Goal: Transaction & Acquisition: Purchase product/service

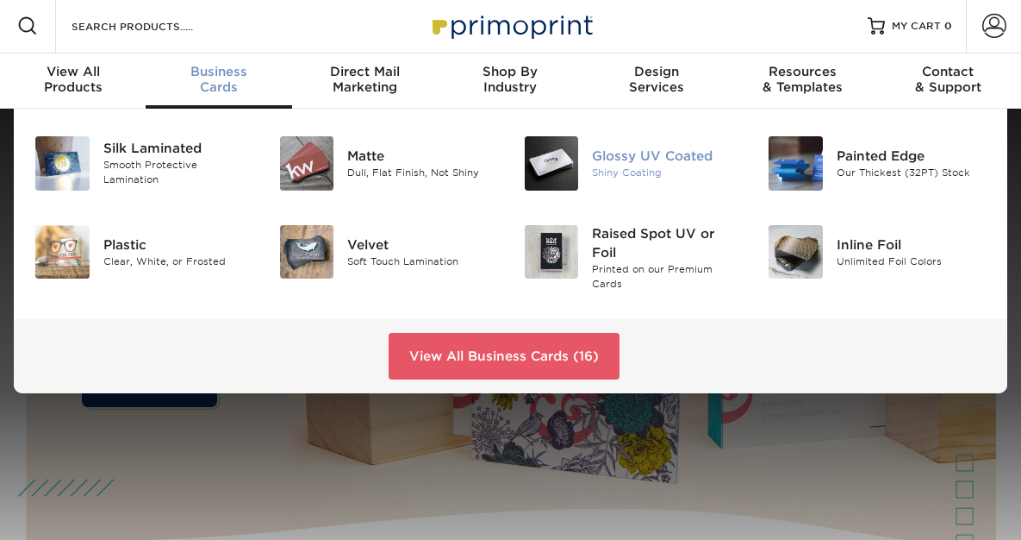
scroll to position [3, 0]
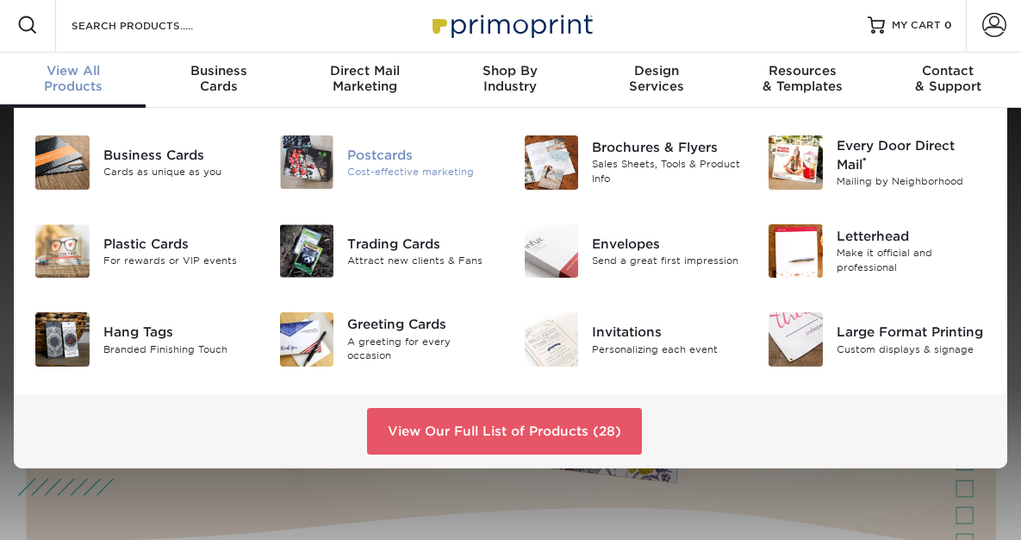
click at [397, 160] on div "Postcards" at bounding box center [422, 154] width 150 height 19
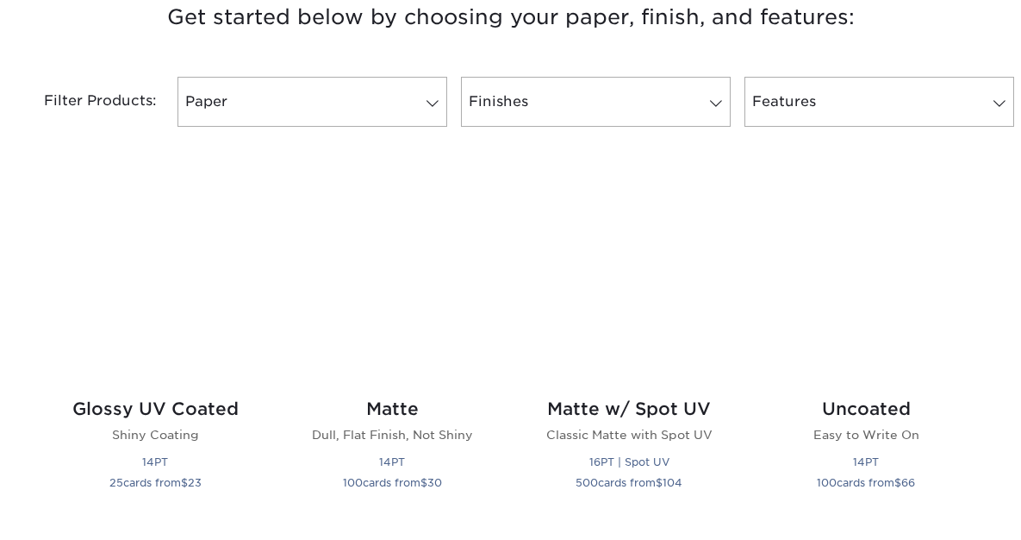
scroll to position [692, 0]
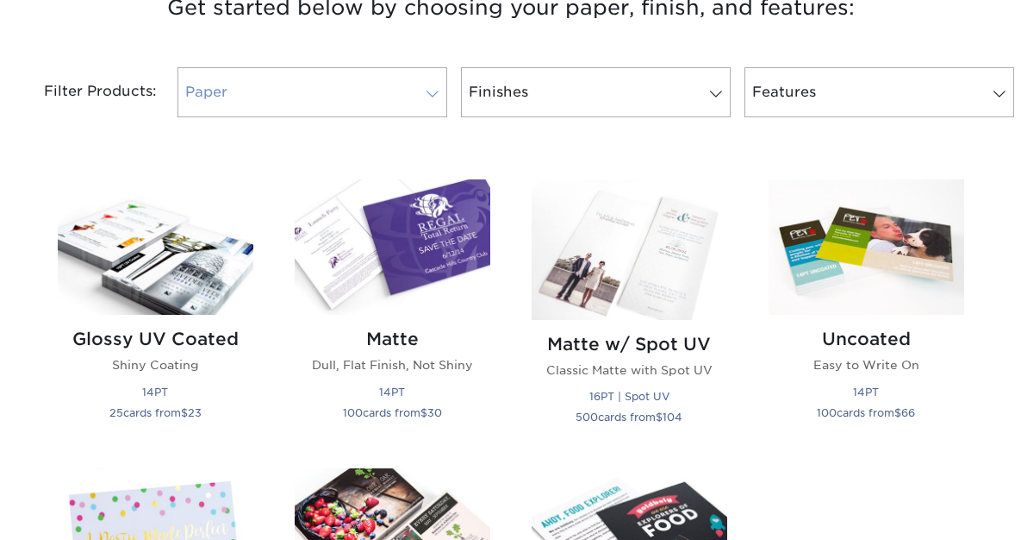
click at [432, 96] on span at bounding box center [433, 94] width 24 height 14
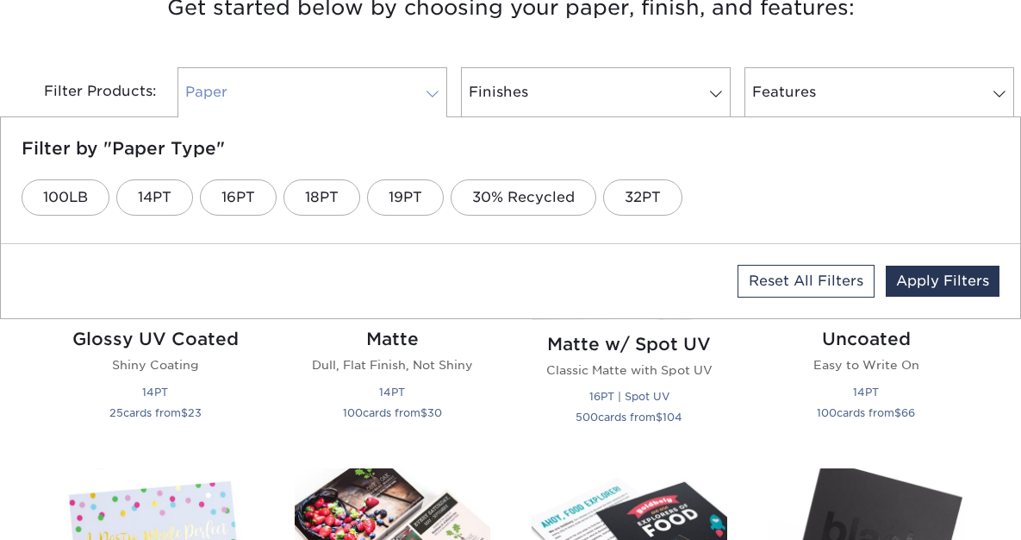
click at [432, 96] on span at bounding box center [433, 94] width 24 height 14
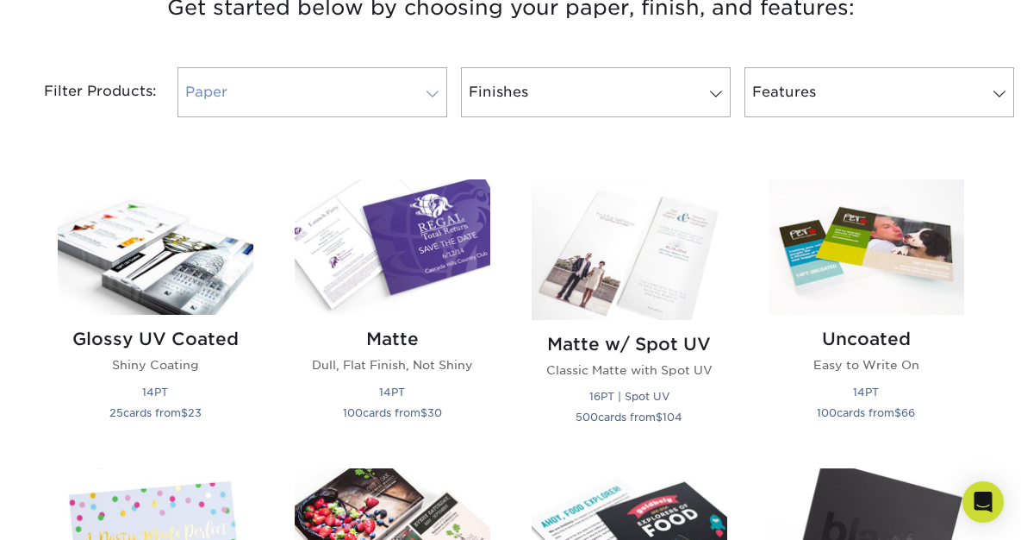
click at [423, 89] on span at bounding box center [433, 94] width 24 height 14
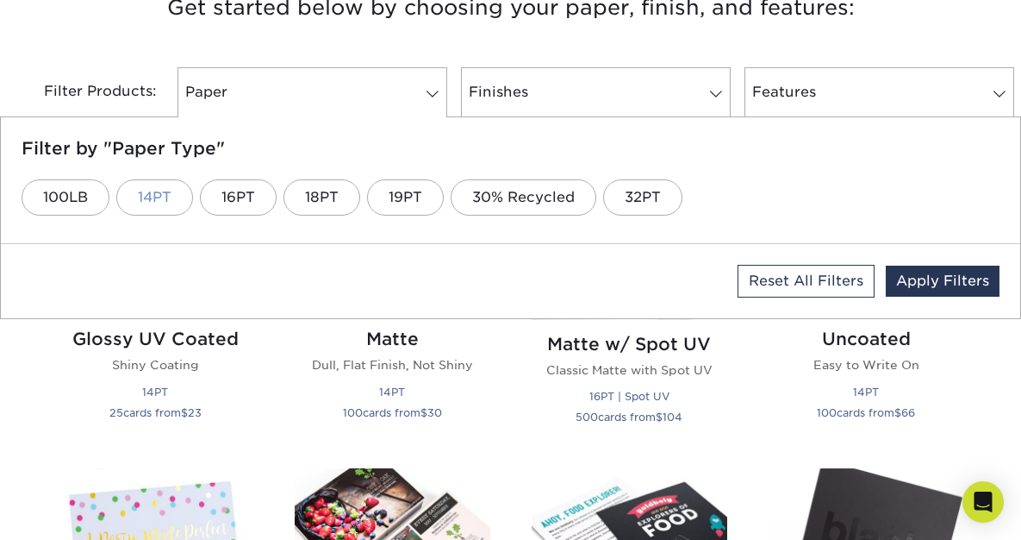
click at [165, 196] on link "14PT" at bounding box center [154, 197] width 77 height 36
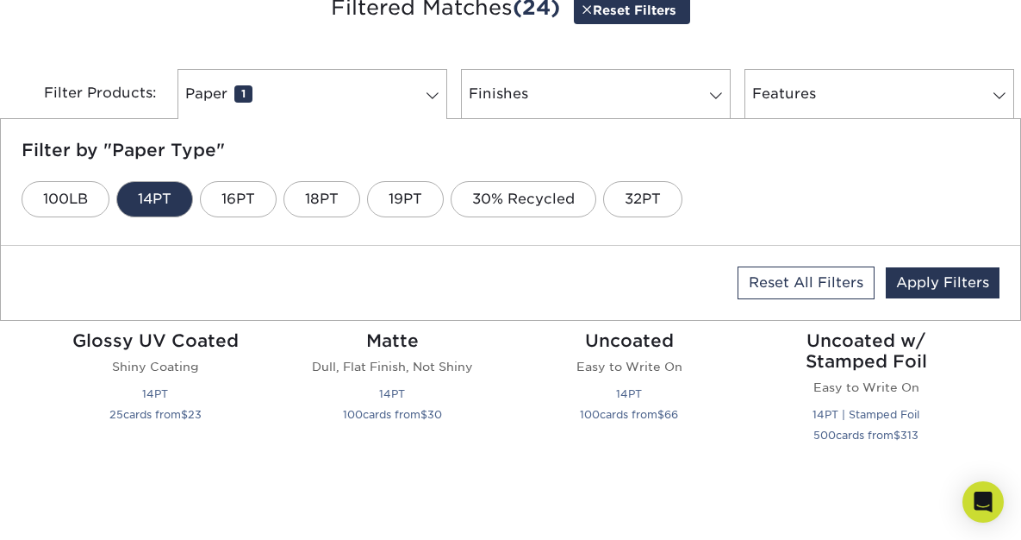
scroll to position [693, 0]
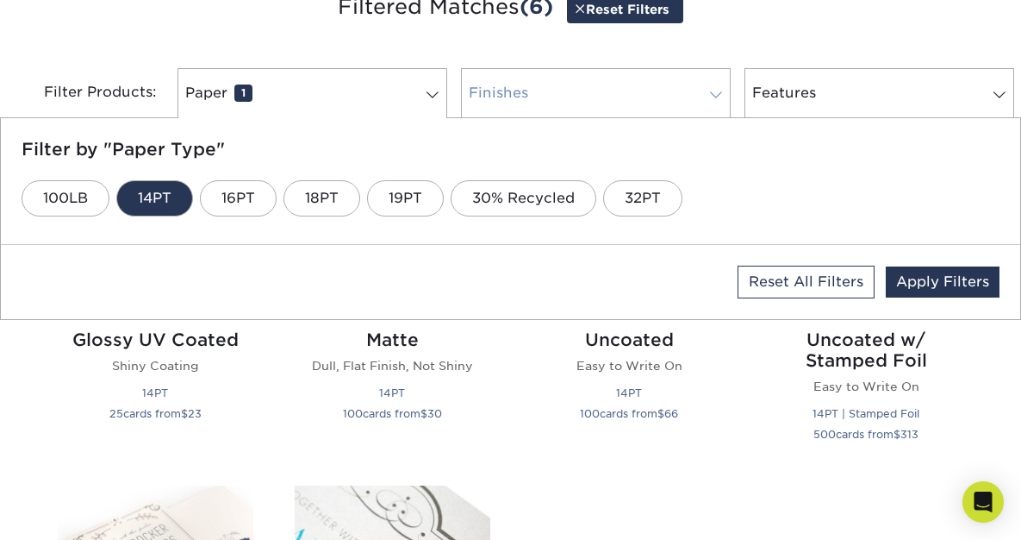
click at [704, 89] on span at bounding box center [716, 95] width 24 height 14
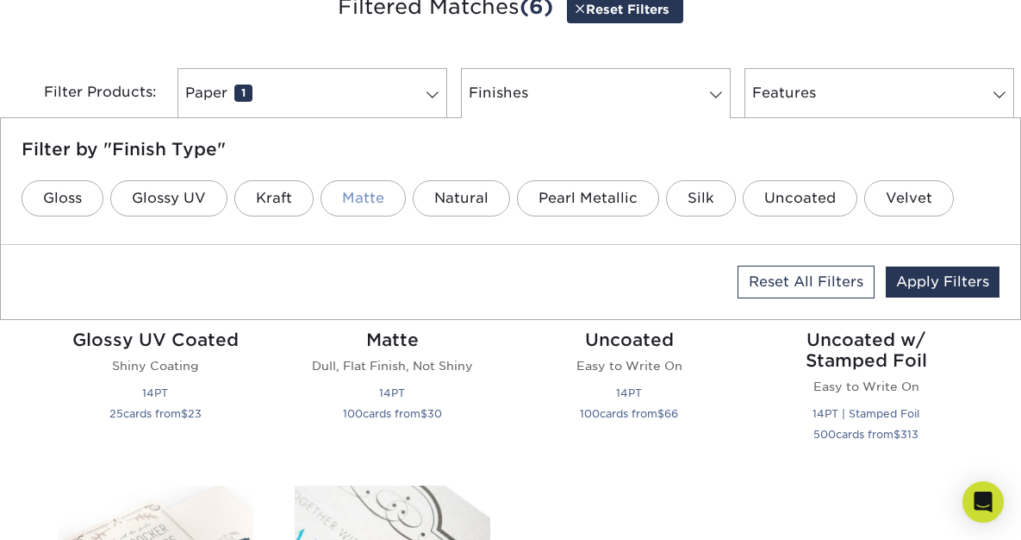
click at [371, 201] on link "Matte" at bounding box center [363, 198] width 85 height 36
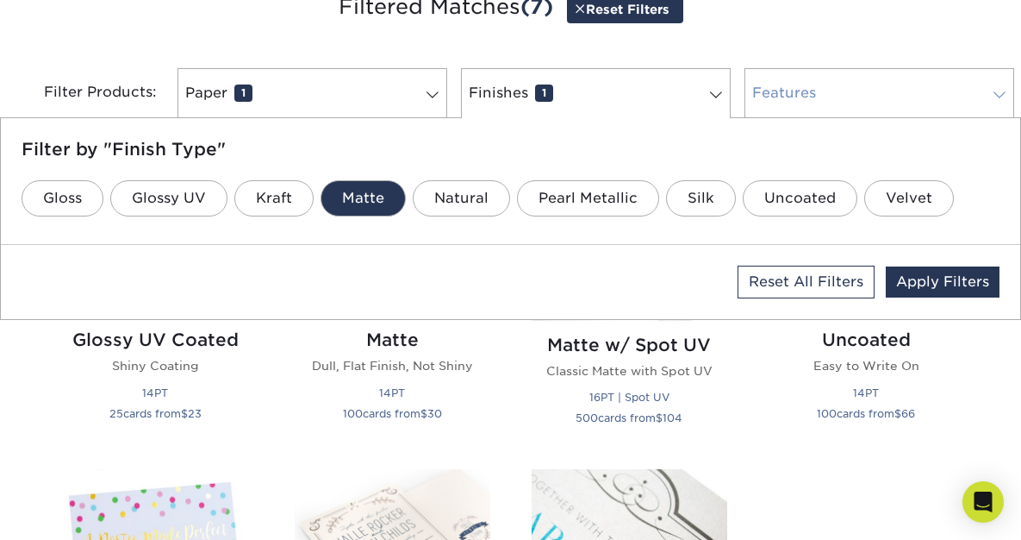
click at [996, 92] on span at bounding box center [1000, 95] width 24 height 14
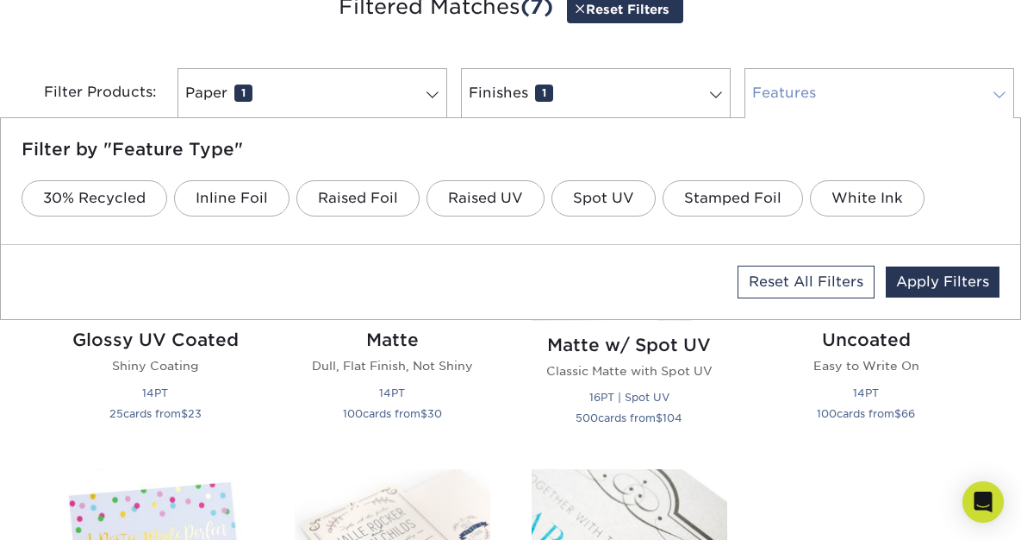
click at [996, 91] on span at bounding box center [1000, 95] width 24 height 14
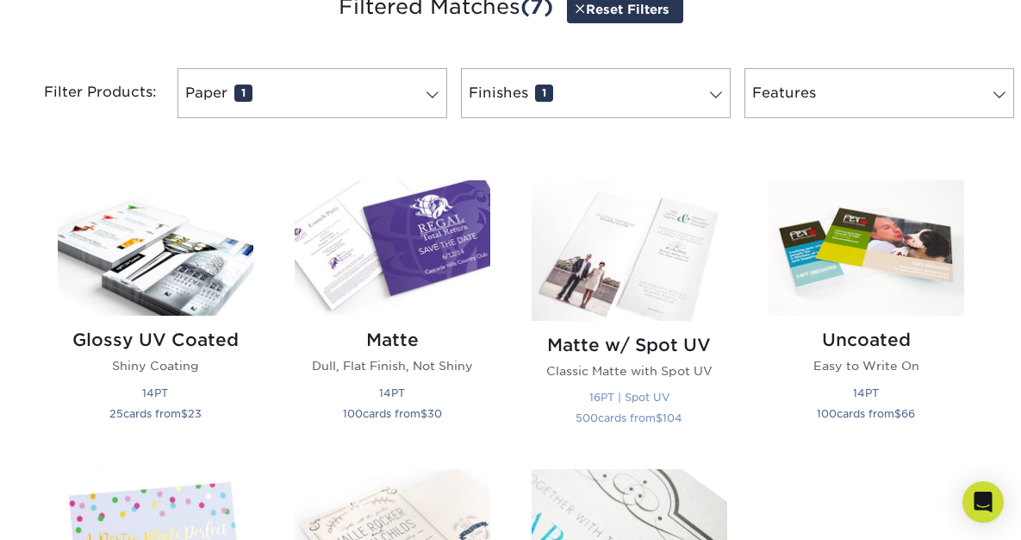
click at [653, 345] on h2 "Matte w/ Spot UV" at bounding box center [630, 344] width 196 height 21
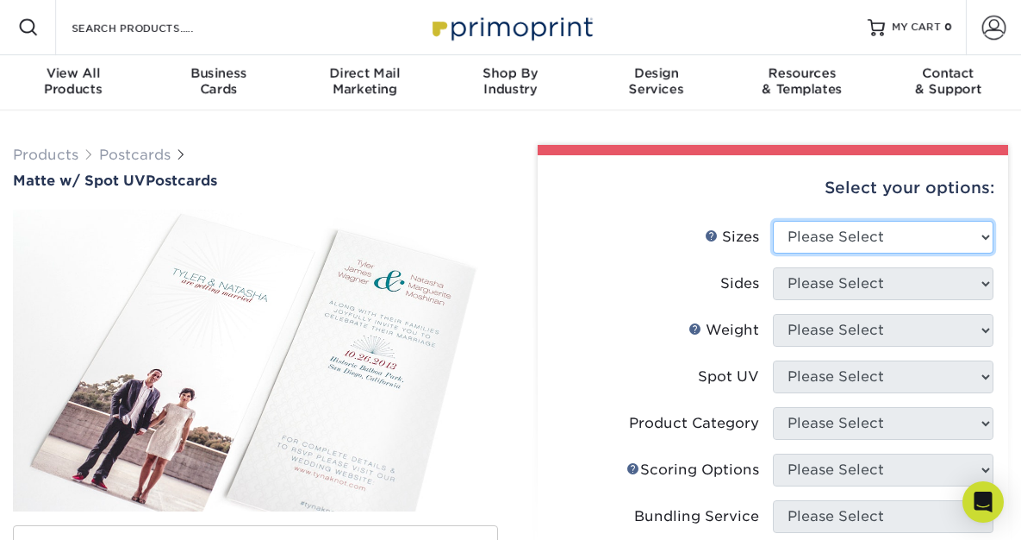
click at [814, 233] on select "Please Select 1.5" x 7" 2" x 6" 2" x 8" 2.12" x 5.5" 2.75" x 4.25" 2.75" x 8.5"…" at bounding box center [883, 237] width 221 height 33
click at [827, 239] on select "Please Select 1.5" x 7" 2" x 6" 2" x 8" 2.12" x 5.5" 2.75" x 4.25" 2.75" x 8.5"…" at bounding box center [883, 237] width 221 height 33
select select "4.00x6.00"
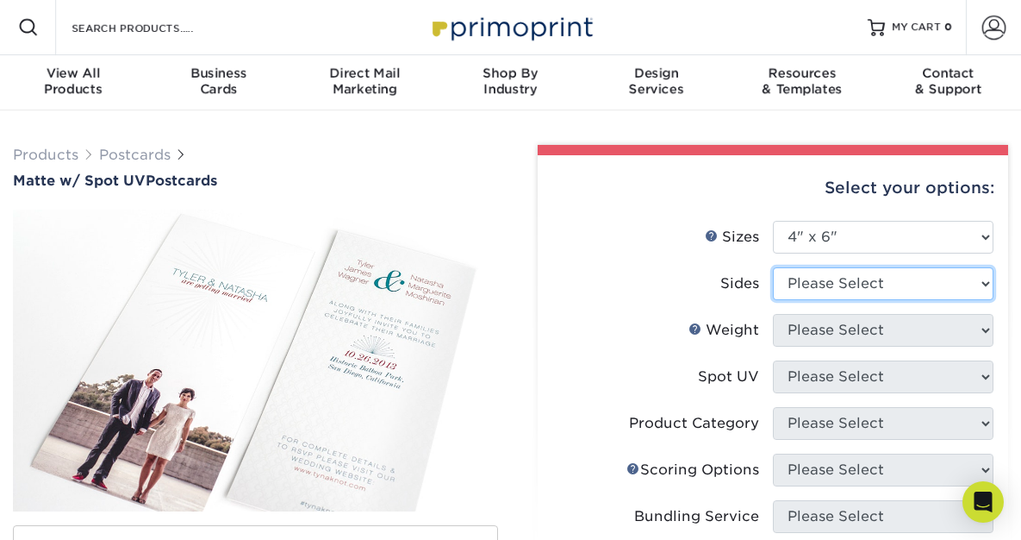
click at [867, 287] on select "Please Select Print Both Sides Print Front Only" at bounding box center [883, 283] width 221 height 33
select select "13abbda7-1d64-4f25-8bb2-c179b224825d"
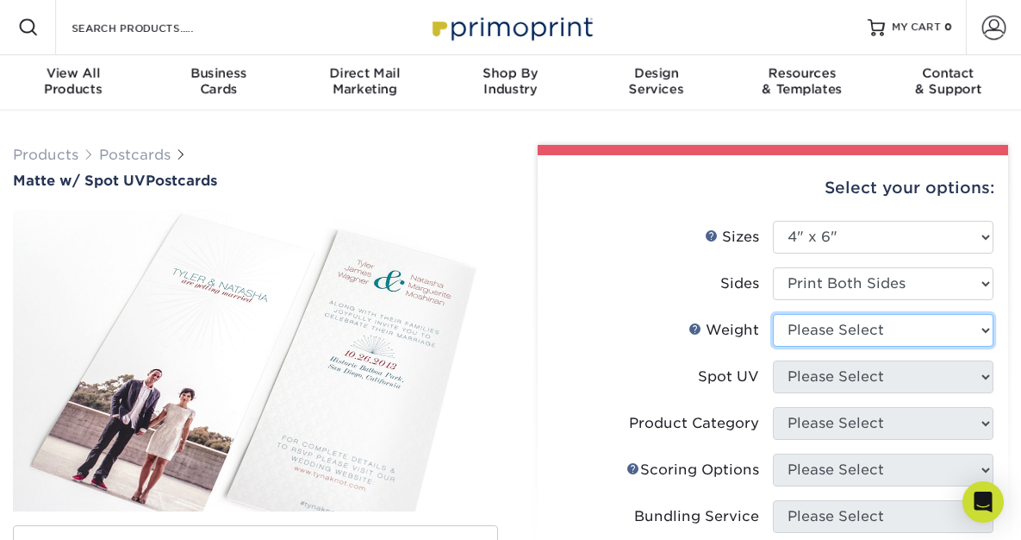
click at [820, 319] on select "Please Select 16PT" at bounding box center [883, 330] width 221 height 33
select select "16PT"
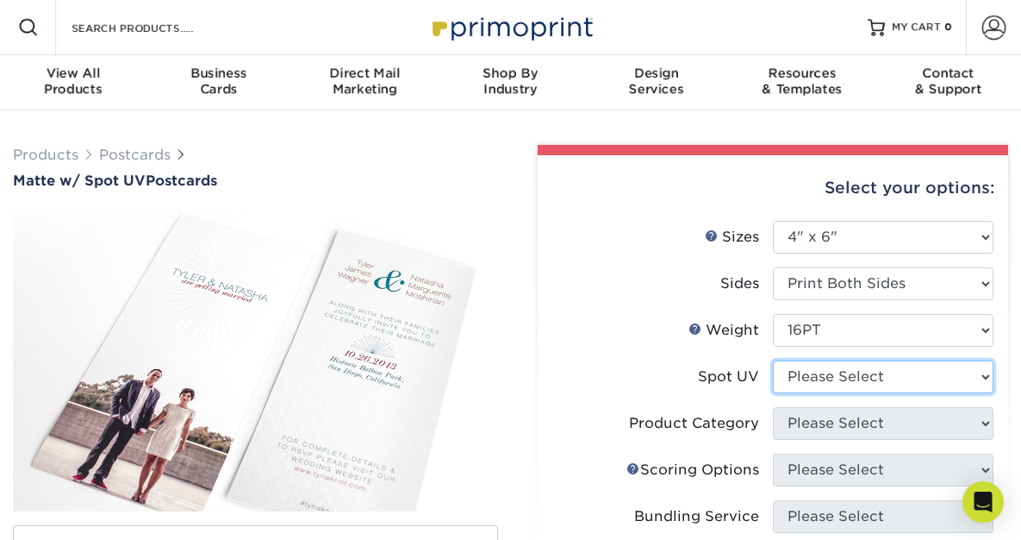
click at [819, 385] on select "Please Select Front and Back (Both Sides) Front Only Back Only" at bounding box center [883, 376] width 221 height 33
select select "1"
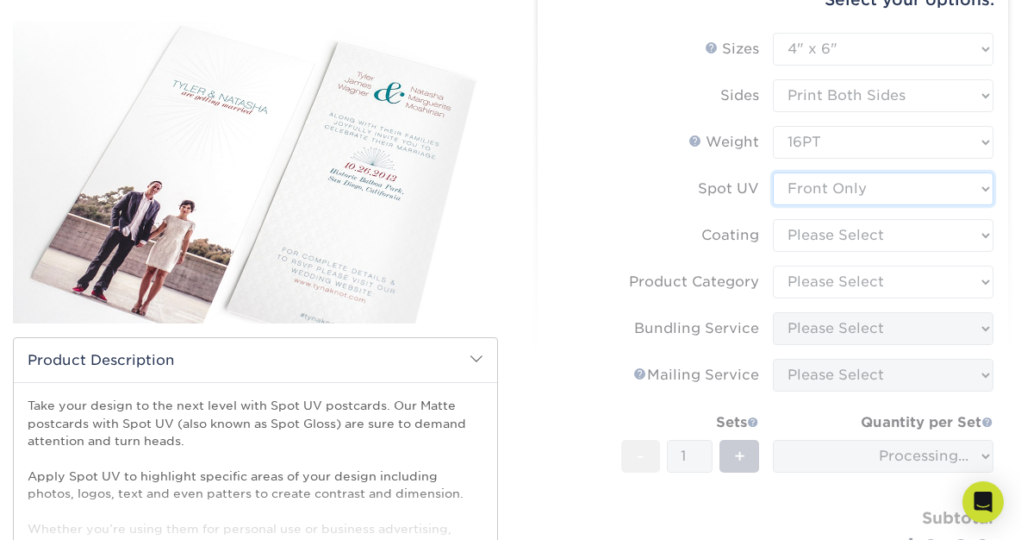
scroll to position [206, 0]
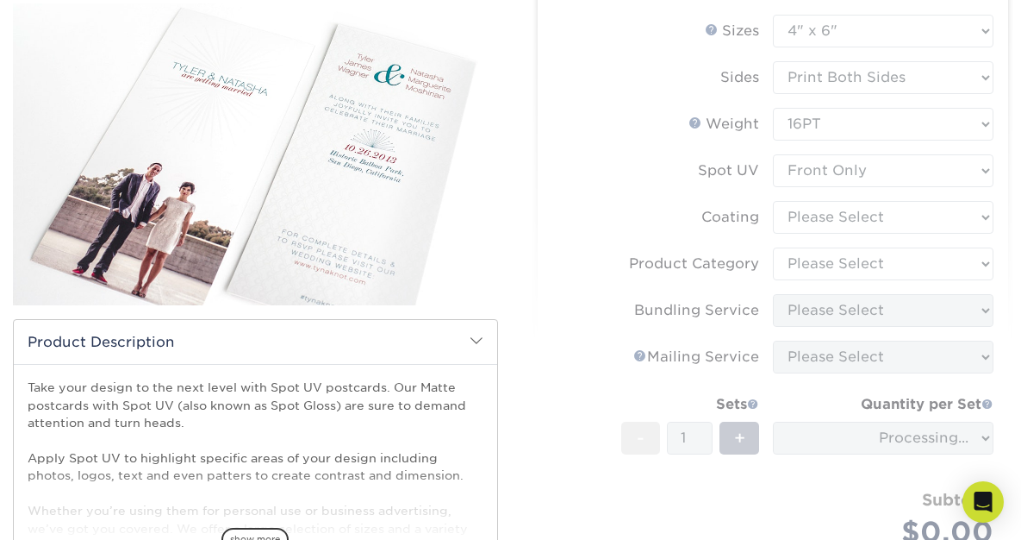
click at [810, 403] on form "Sizes Help Sizes Please Select 1.5" x 7" 2" x 6" 2" x 8" 2.12" x 5.5" 2.75" x 4…" at bounding box center [774, 308] width 444 height 587
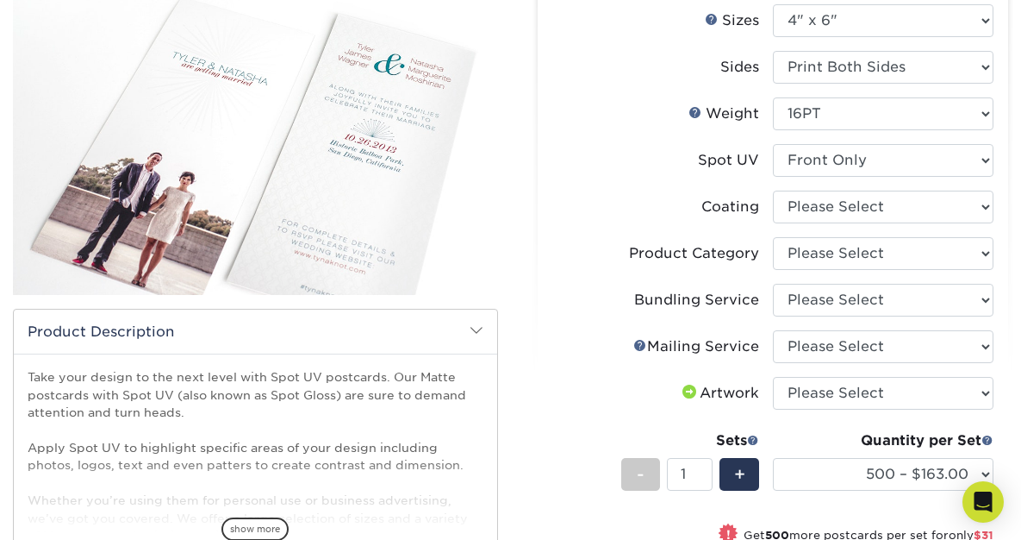
scroll to position [217, 0]
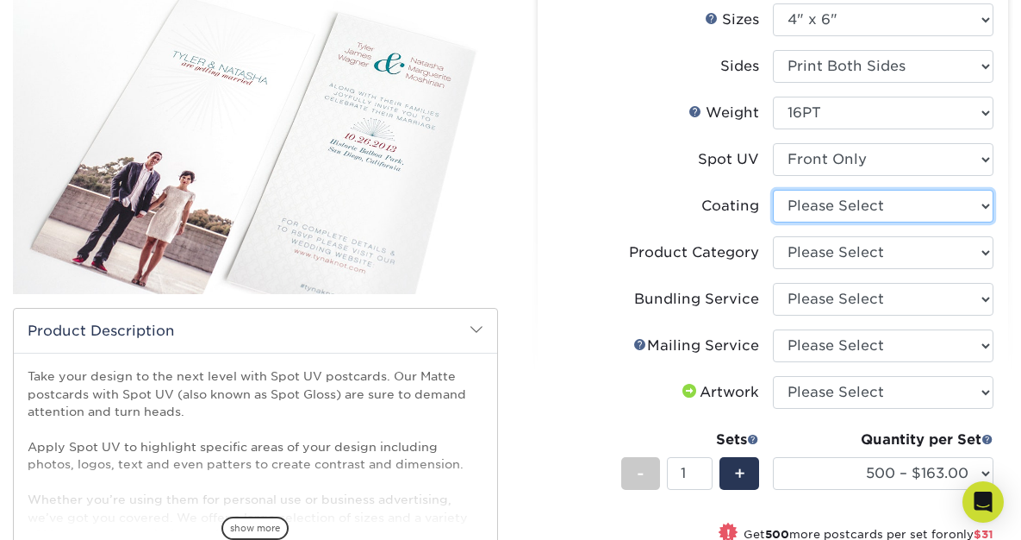
click at [829, 201] on select at bounding box center [883, 206] width 221 height 33
select select "121bb7b5-3b4d-429f-bd8d-bbf80e953313"
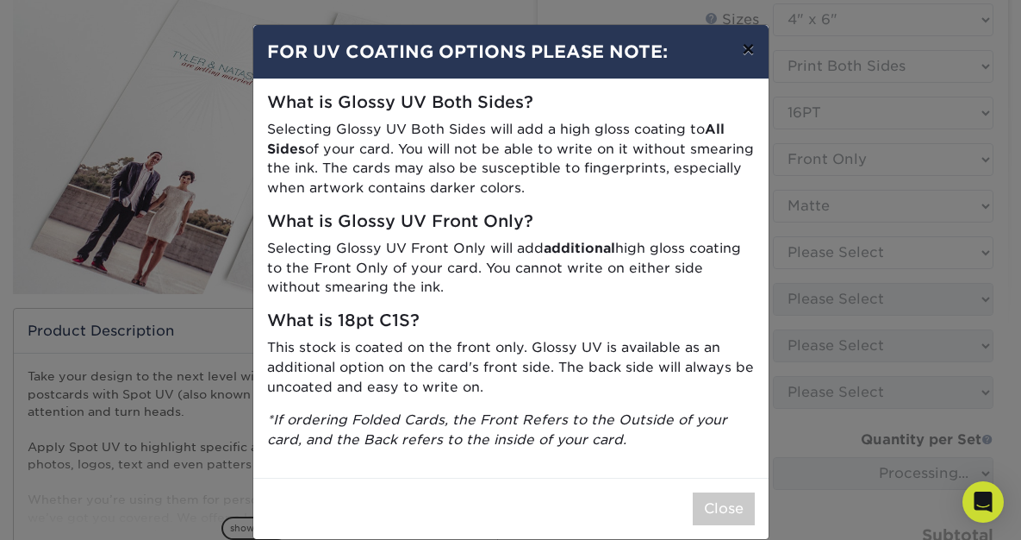
click at [745, 56] on button "×" at bounding box center [748, 49] width 40 height 48
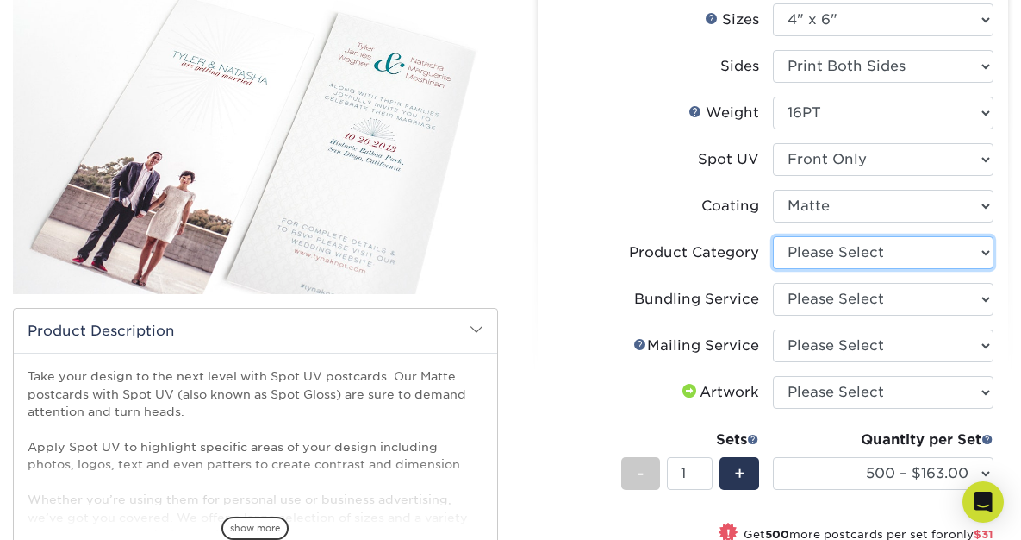
click at [838, 251] on select "Please Select Postcards" at bounding box center [883, 252] width 221 height 33
select select "9b7272e0-d6c8-4c3c-8e97-d3a1bcdab858"
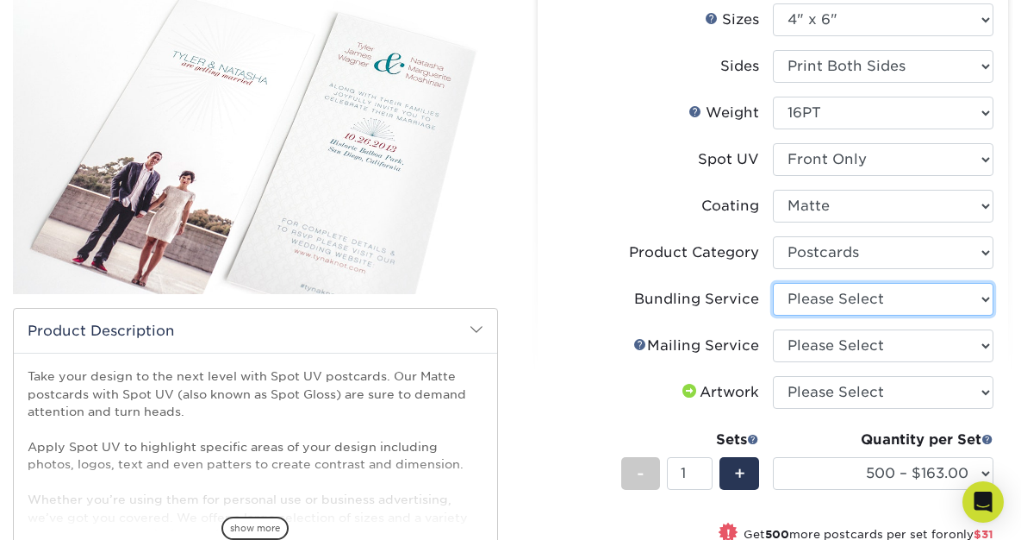
click at [829, 301] on select "Please Select No Bundling Services Yes, Bundles of 50 (+2 Days) Yes, Bundles of…" at bounding box center [883, 299] width 221 height 33
select select "58689abb-25c0-461c-a4c3-a80b627d6649"
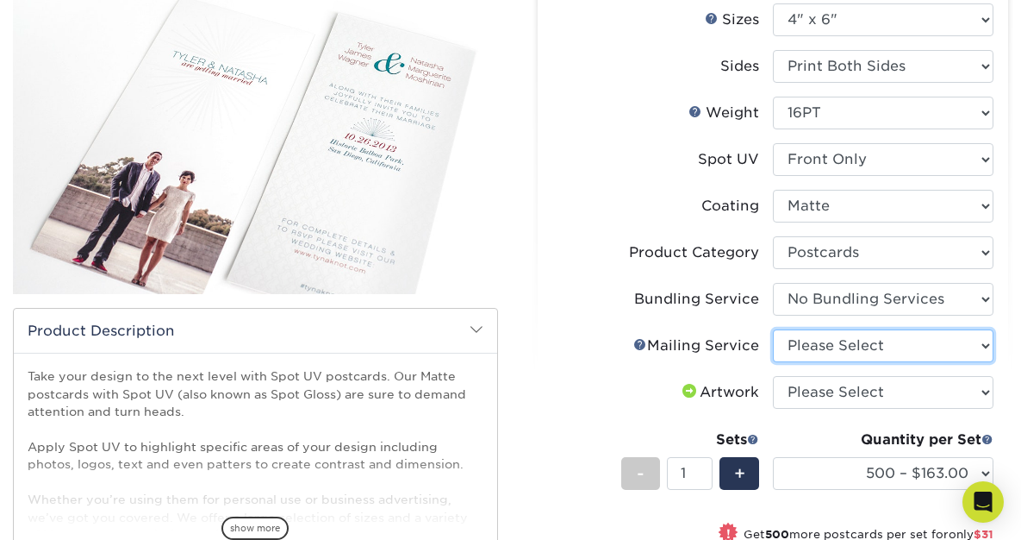
click at [835, 340] on select "Please Select No Direct Mailing Service No, I will mail/stamp/imprint Direct Ma…" at bounding box center [883, 345] width 221 height 33
select select "934e270e-9523-48b9-93c7-78b0896e16a6"
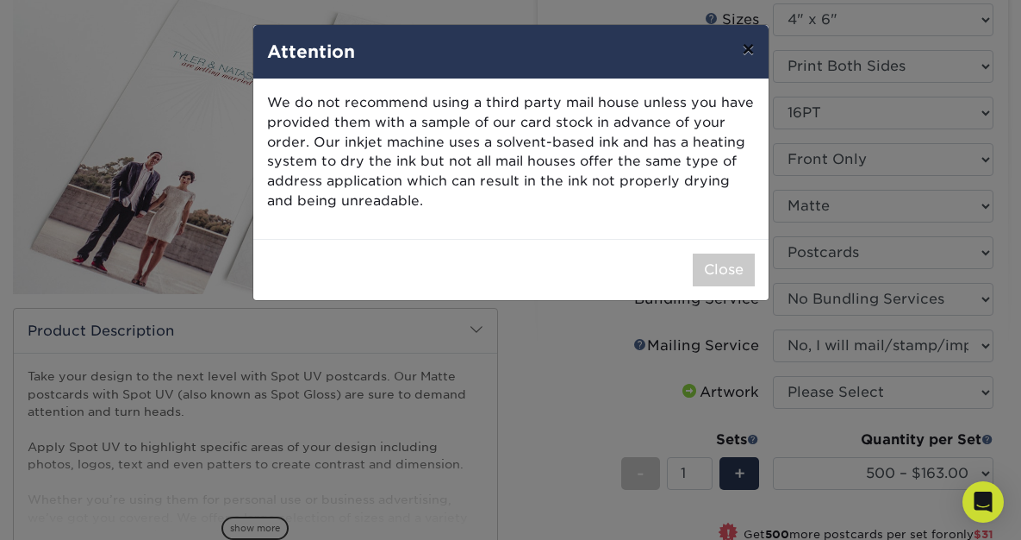
click at [752, 52] on button "×" at bounding box center [748, 49] width 40 height 48
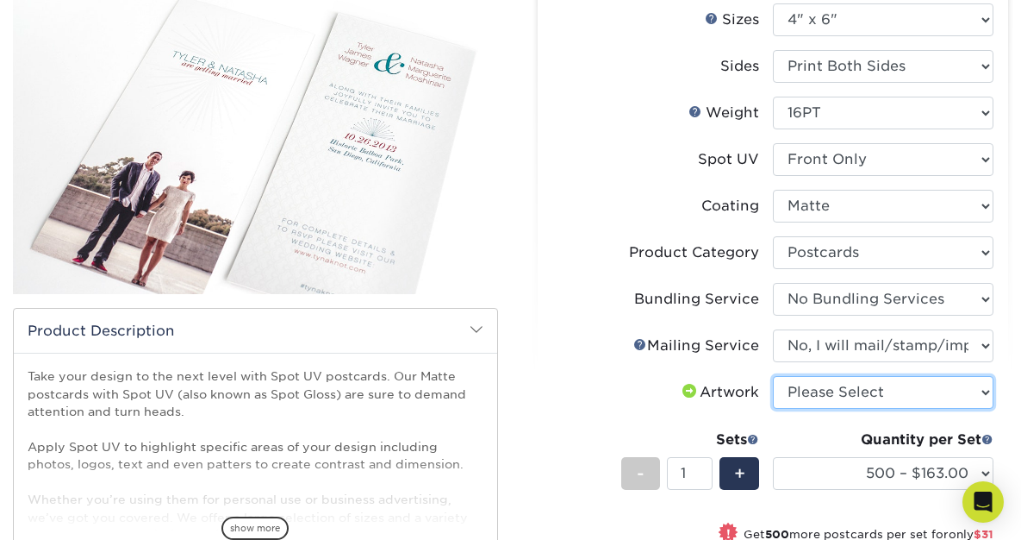
click at [897, 393] on select "Please Select I will upload files I need a design - $150" at bounding box center [883, 392] width 221 height 33
select select "upload"
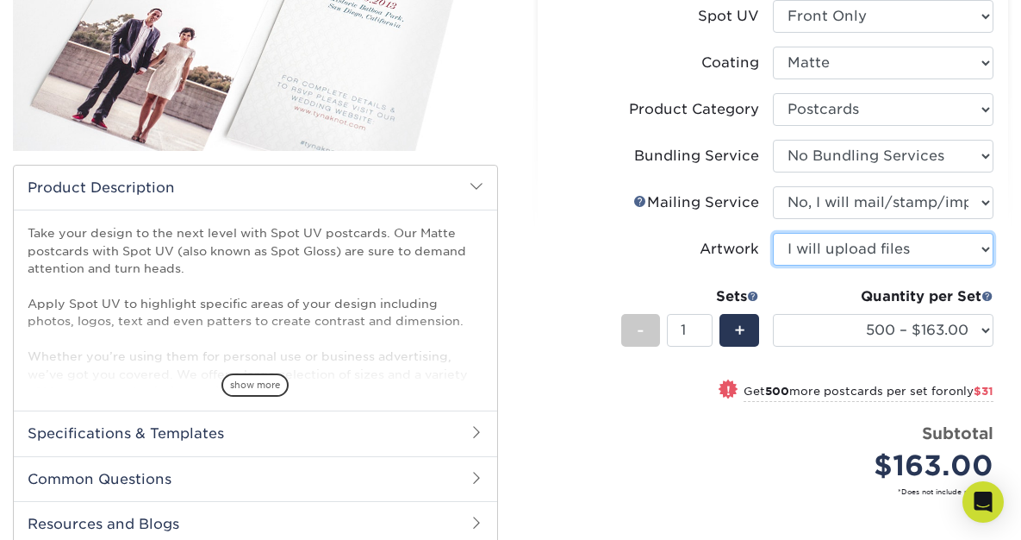
scroll to position [376, 0]
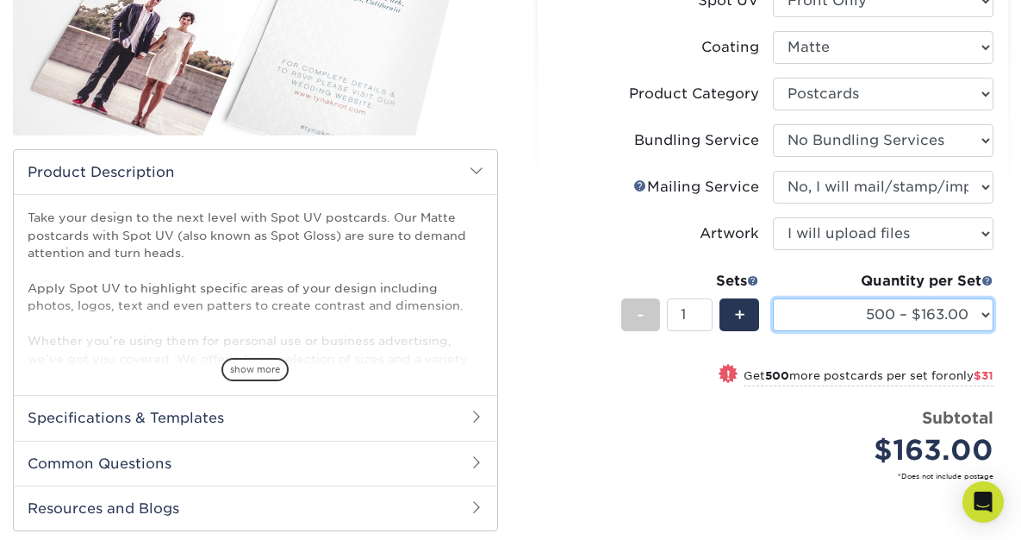
click at [980, 321] on select "500 – $163.00 1000 – $194.00 2500 – $321.00 5000 – $388.00 10000 – $771.00 1500…" at bounding box center [883, 314] width 221 height 33
click at [980, 315] on select "500 – $163.00 1000 – $194.00 2500 – $321.00 5000 – $388.00 10000 – $771.00 1500…" at bounding box center [883, 314] width 221 height 33
select select "1000 – $194.00"
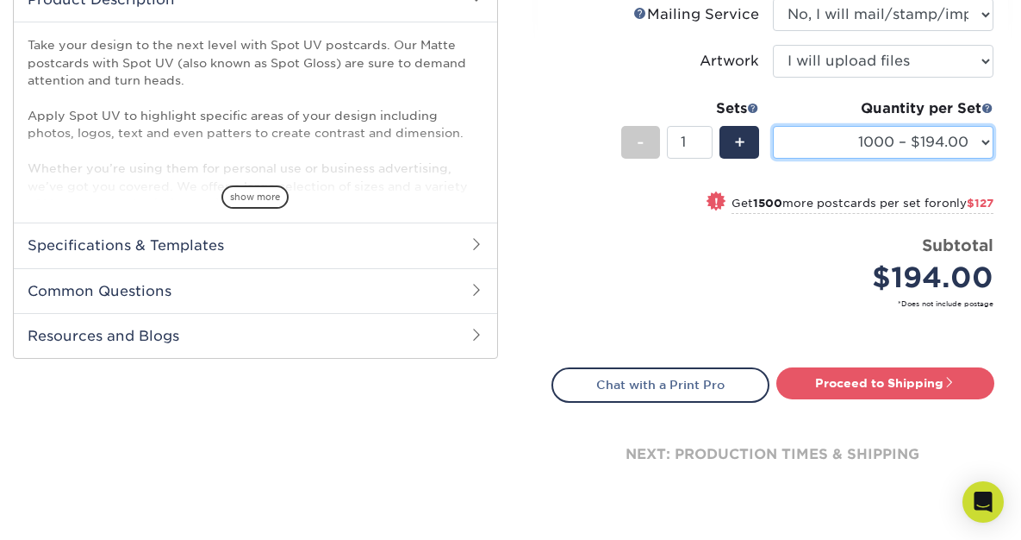
scroll to position [554, 0]
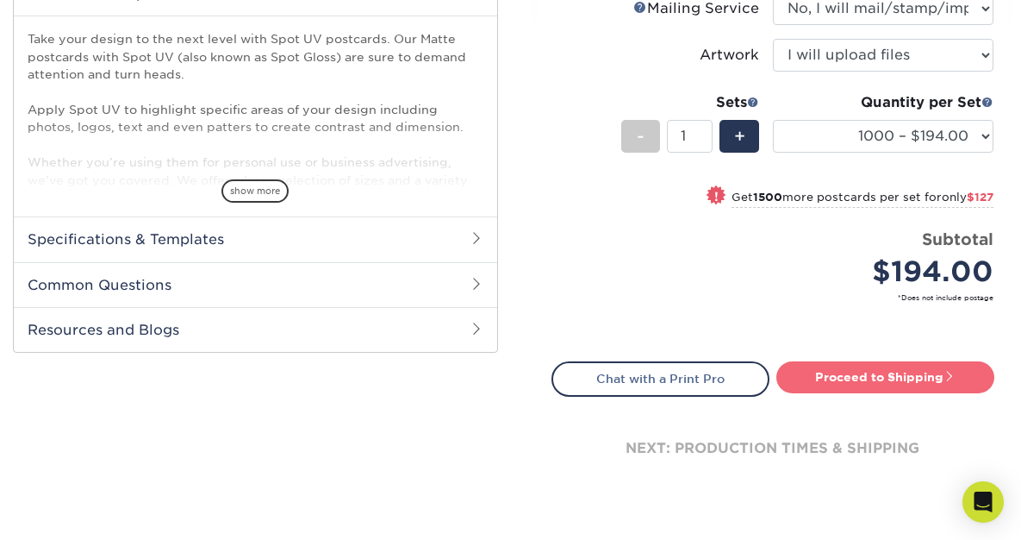
click at [887, 372] on link "Proceed to Shipping" at bounding box center [886, 376] width 218 height 31
type input "Set 1"
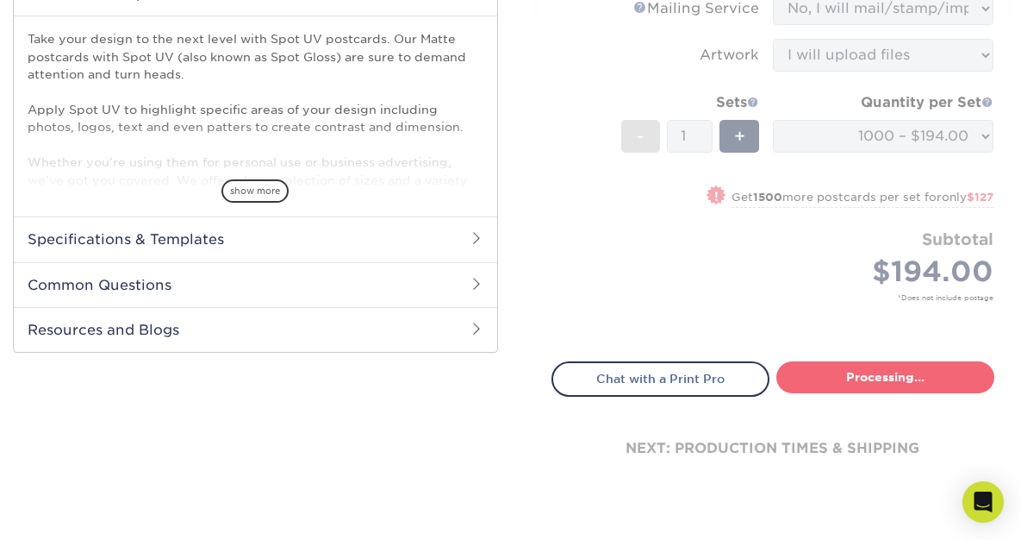
select select "d0882ec4-b4b8-407f-93b2-62f6caaee8ed"
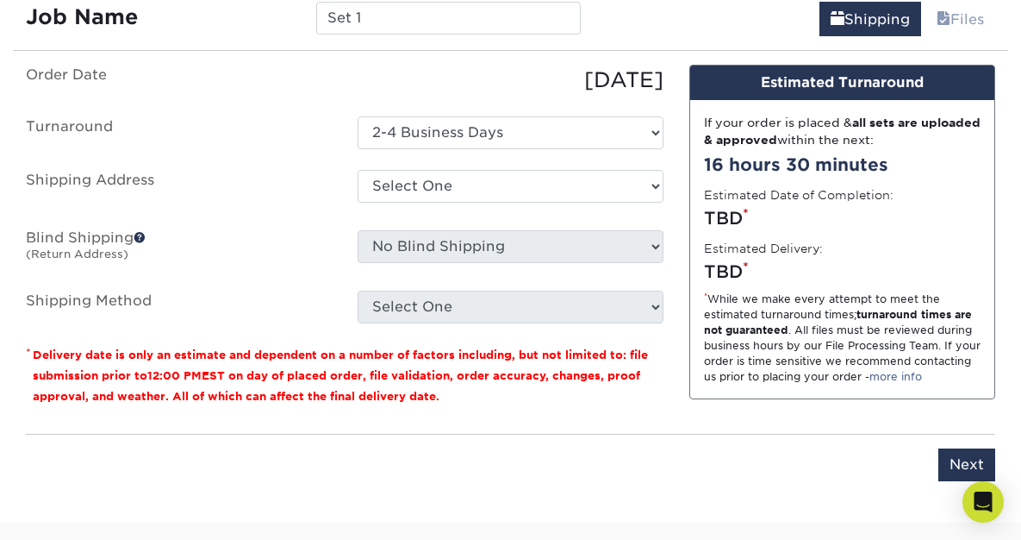
scroll to position [1054, 0]
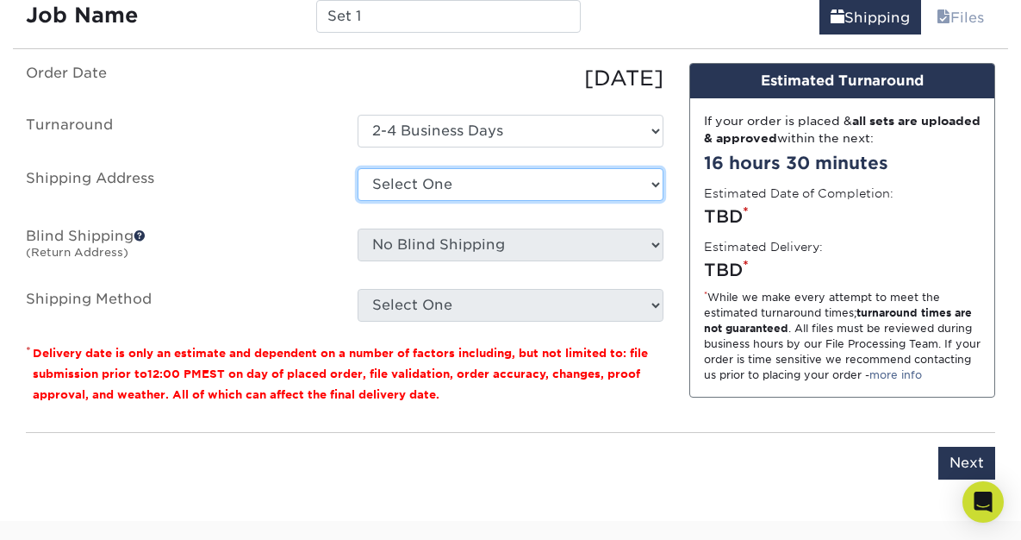
click at [503, 190] on select "Select One + Add New Address - Login" at bounding box center [511, 184] width 306 height 33
select select "newaddress"
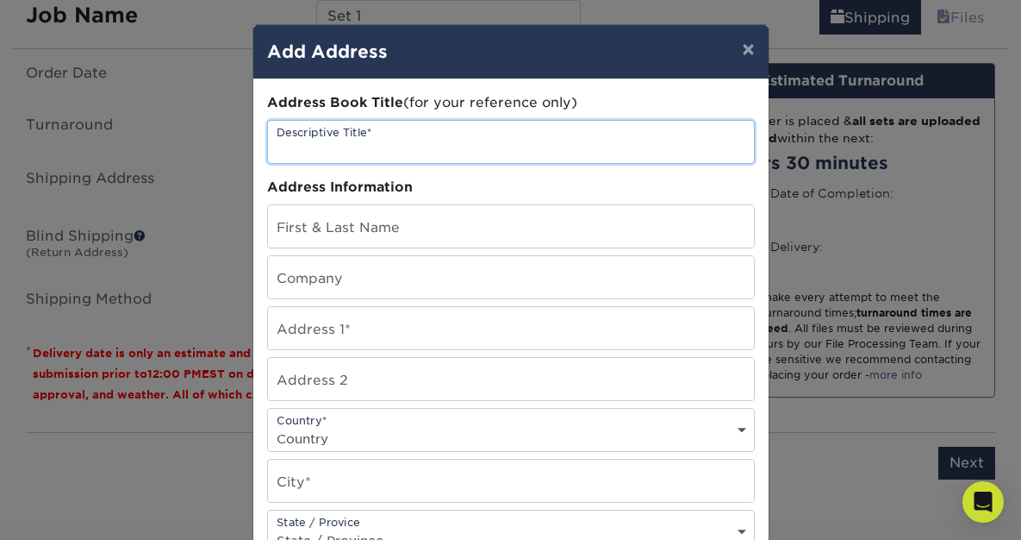
click at [362, 153] on input "text" at bounding box center [511, 142] width 486 height 42
type input "Sparks"
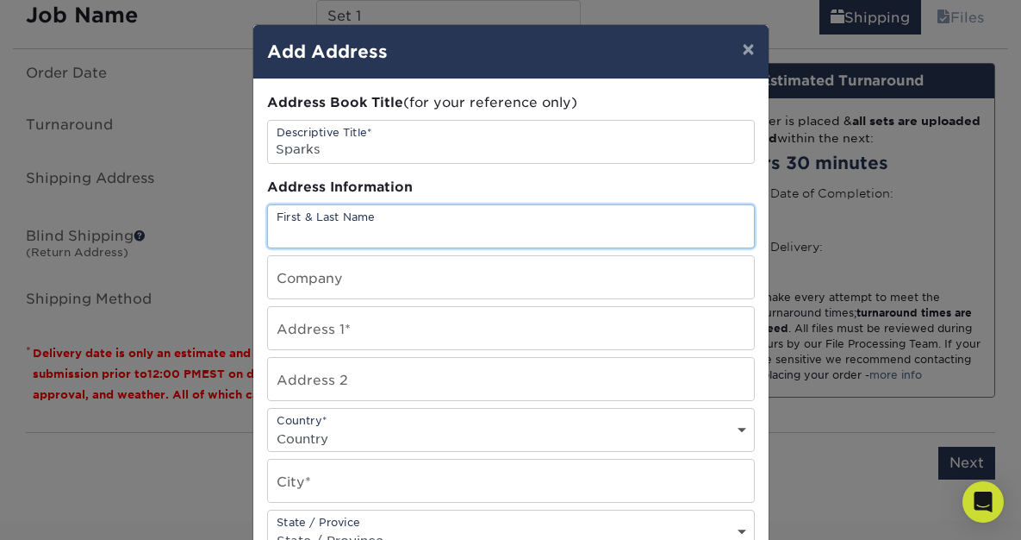
click at [362, 228] on input "text" at bounding box center [511, 226] width 486 height 42
type input "Heather D Sparks"
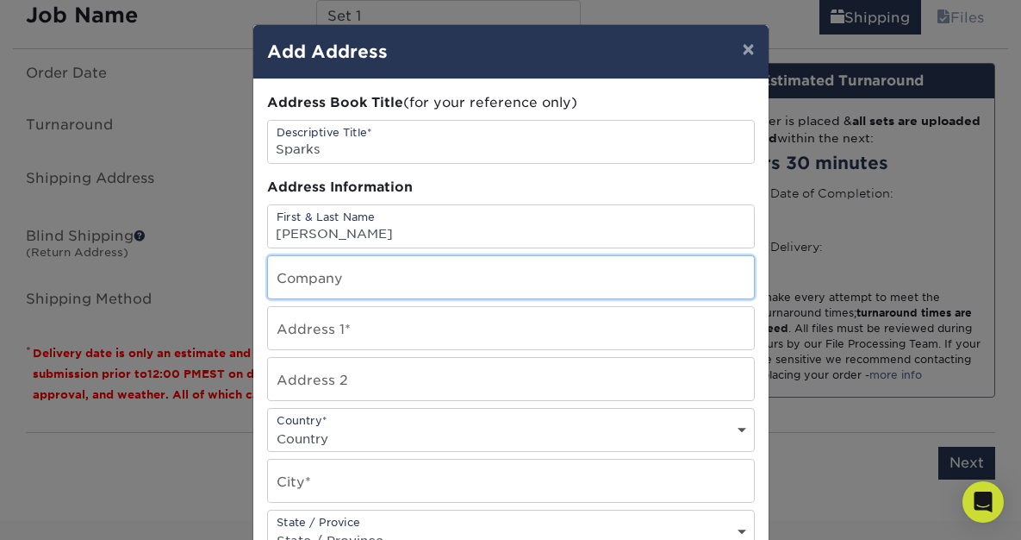
type input "Lookout Arts Quarry"
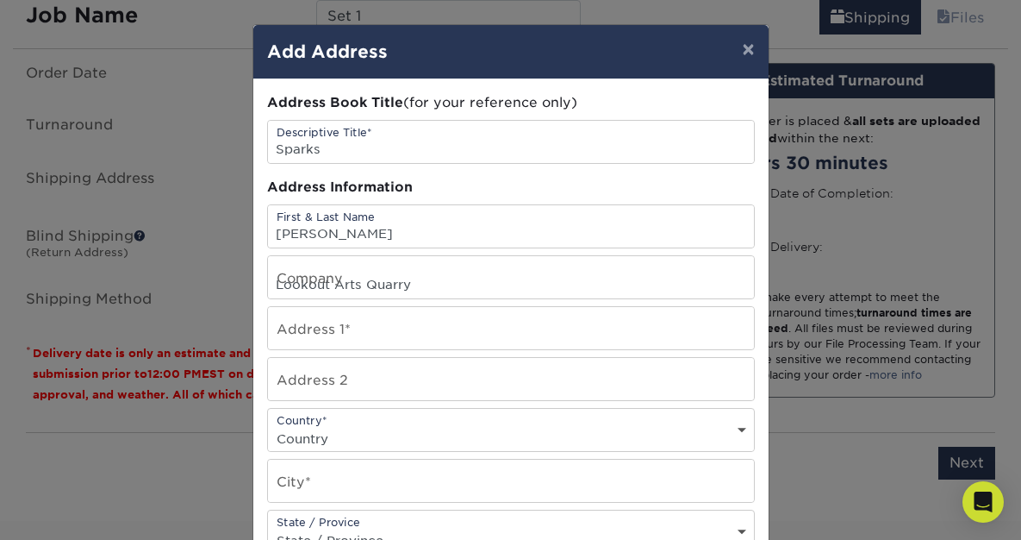
type input "246 OLD HIGHWAY 99 N"
select select "US"
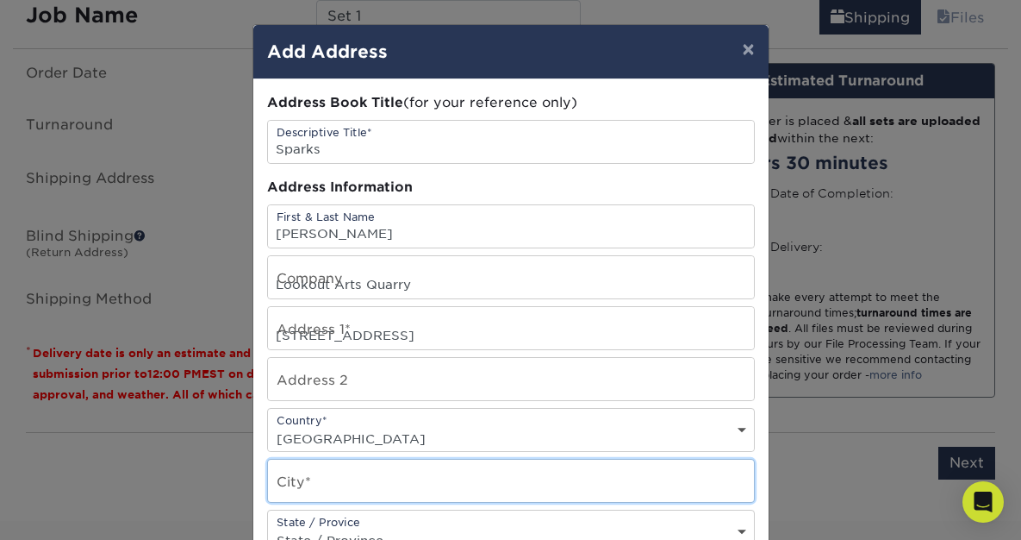
type input "BELLINGHAM"
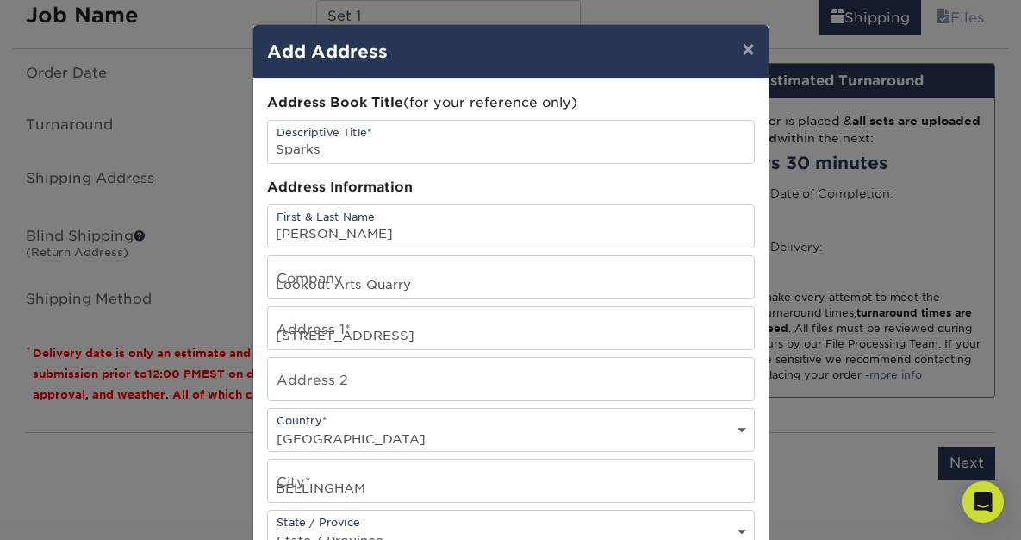
select select "WA"
type input "98229"
type input "3609419516"
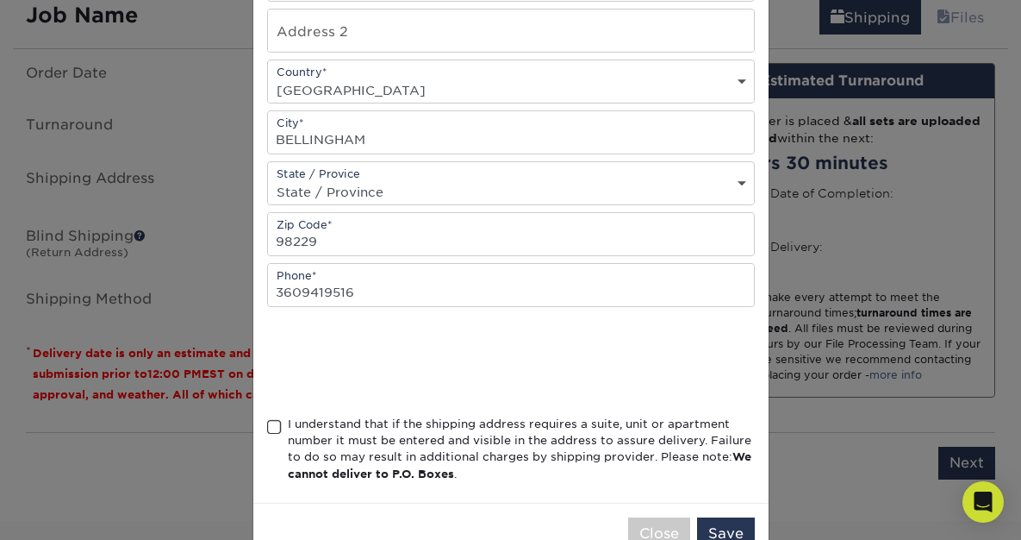
scroll to position [397, 0]
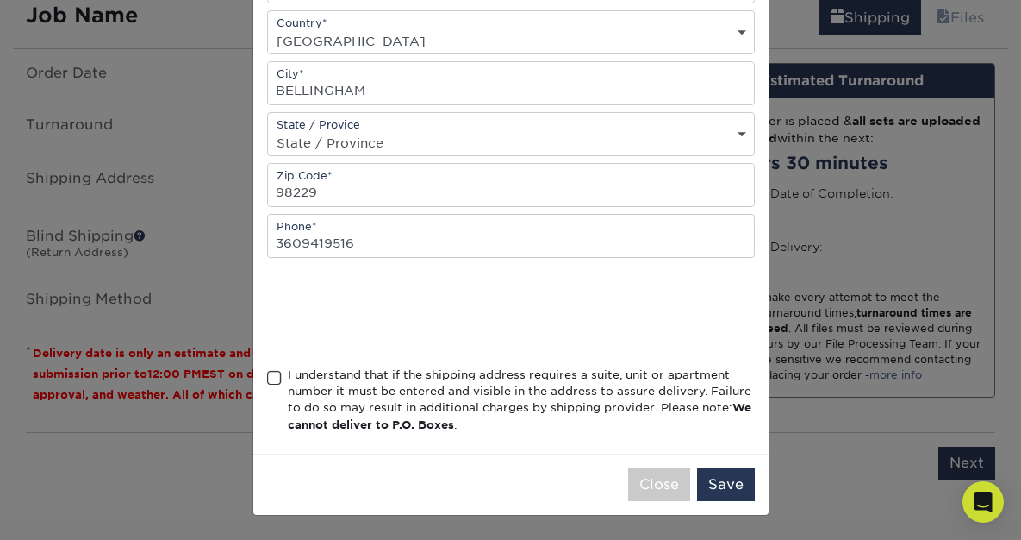
click at [270, 373] on span at bounding box center [274, 378] width 15 height 16
click at [0, 0] on input "I understand that if the shipping address requires a suite, unit or apartment n…" at bounding box center [0, 0] width 0 height 0
click at [738, 489] on button "Save" at bounding box center [726, 484] width 58 height 33
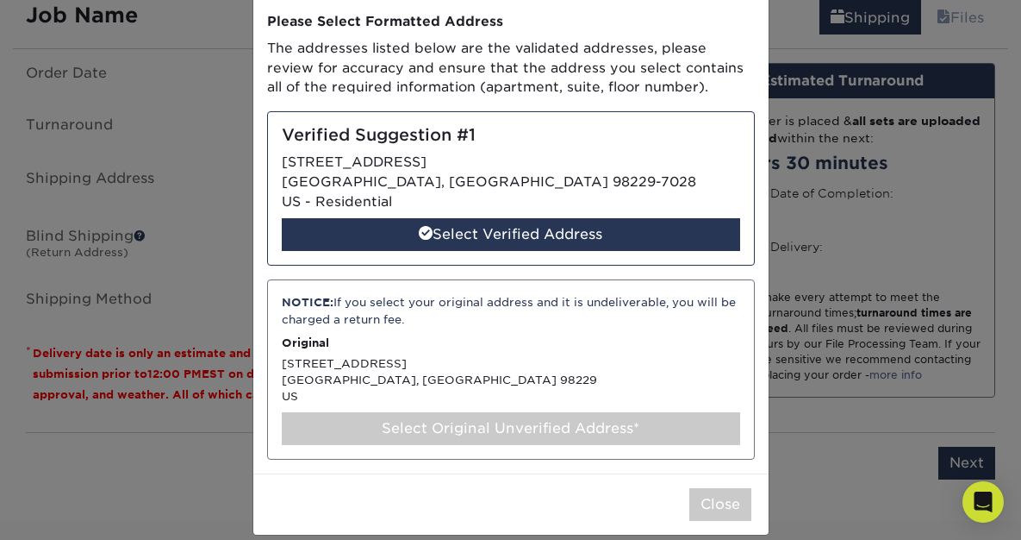
scroll to position [100, 0]
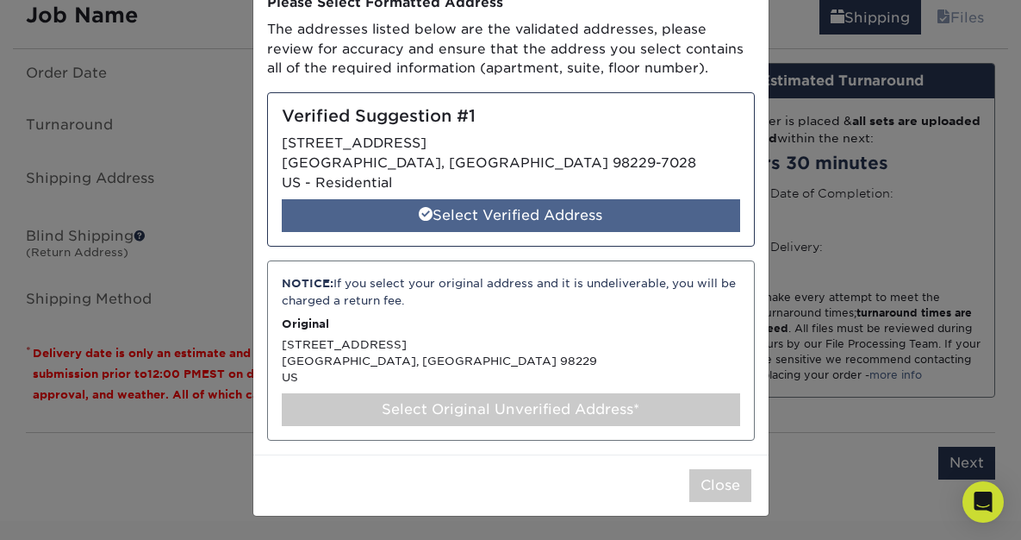
click at [523, 215] on div "Select Verified Address" at bounding box center [511, 215] width 459 height 33
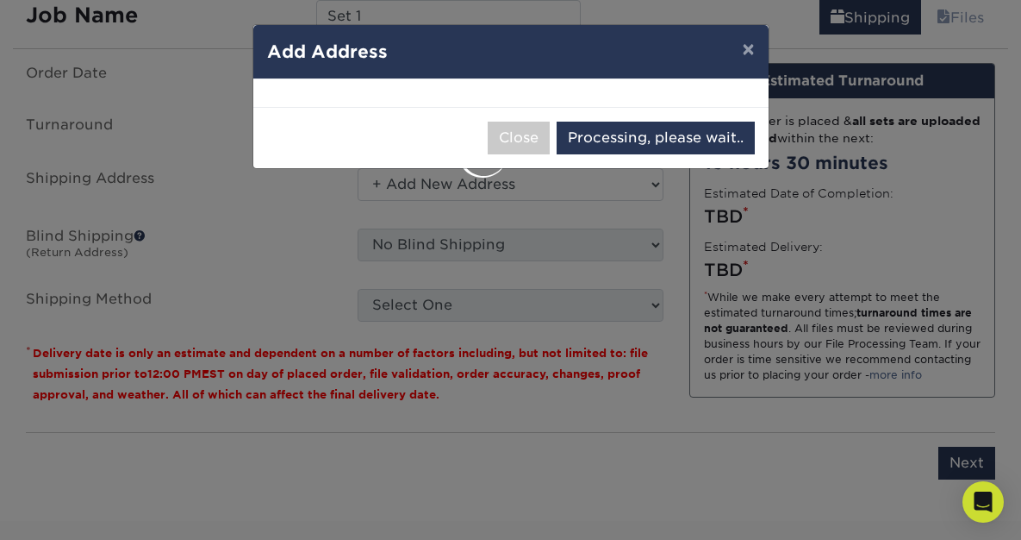
select select "285054"
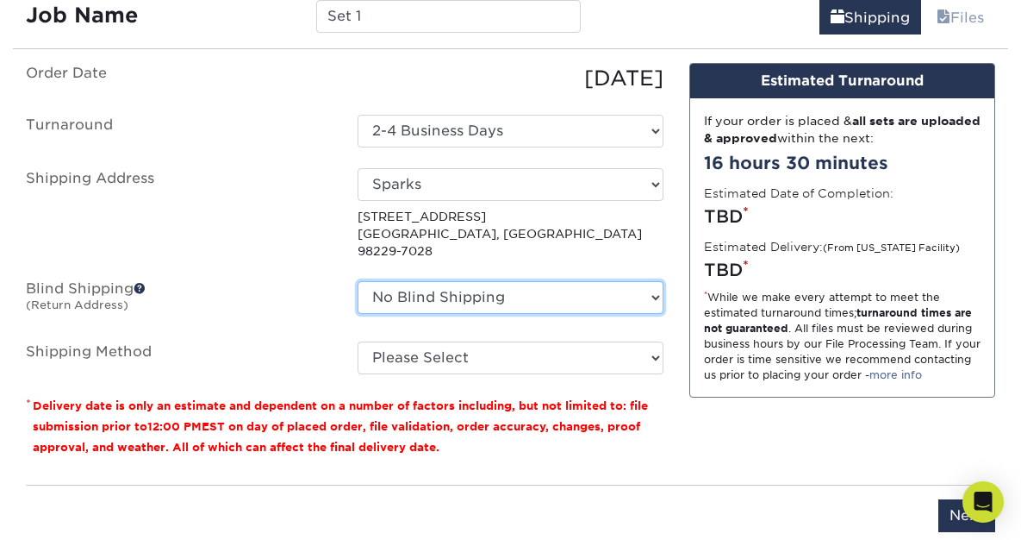
click at [654, 281] on select "No Blind Shipping + Add New Address" at bounding box center [511, 297] width 306 height 33
select select "newaddress"
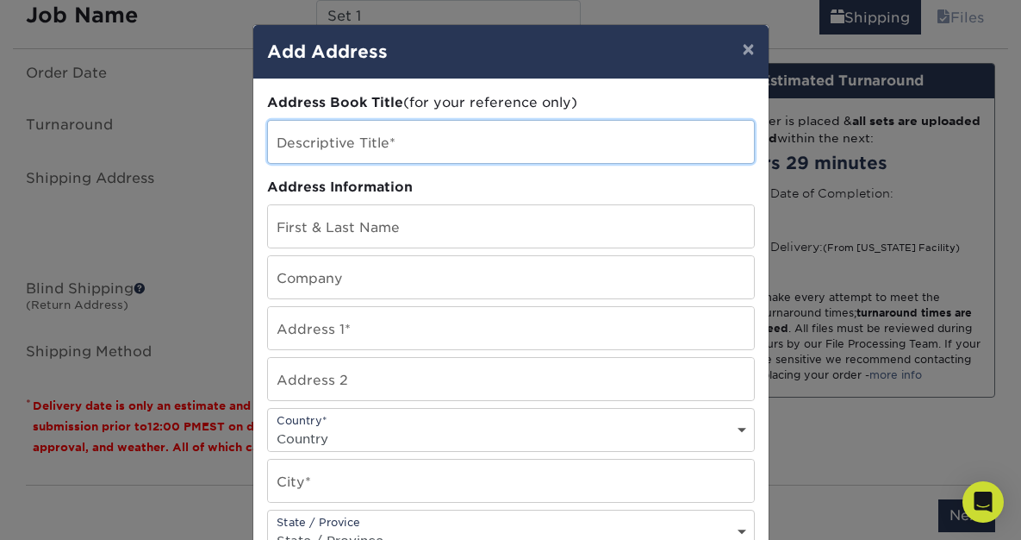
click at [405, 143] on input "text" at bounding box center [511, 142] width 486 height 42
type input "Sparks"
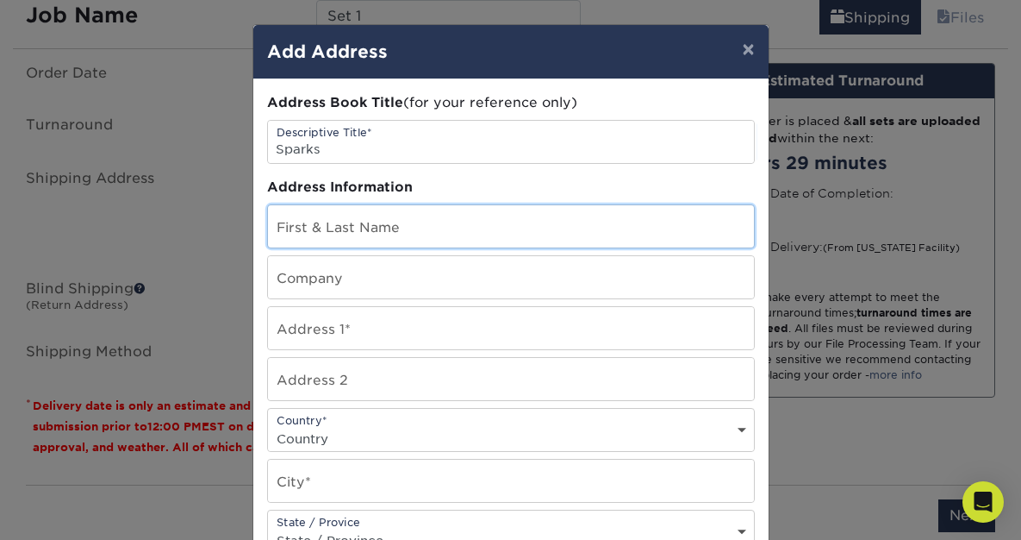
click at [379, 228] on input "text" at bounding box center [511, 226] width 486 height 42
type input "Heather D Sparks"
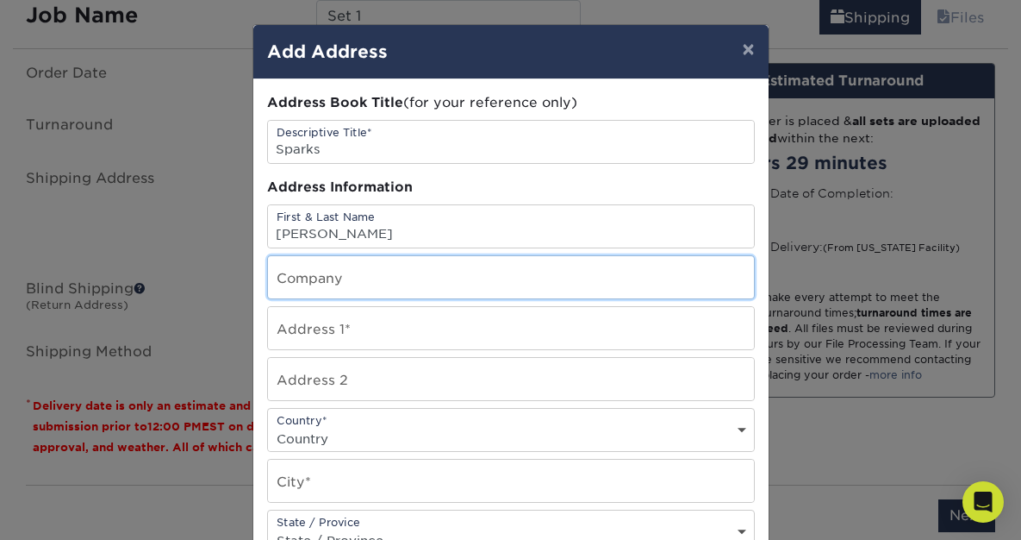
type input "Lookout Arts Quarry"
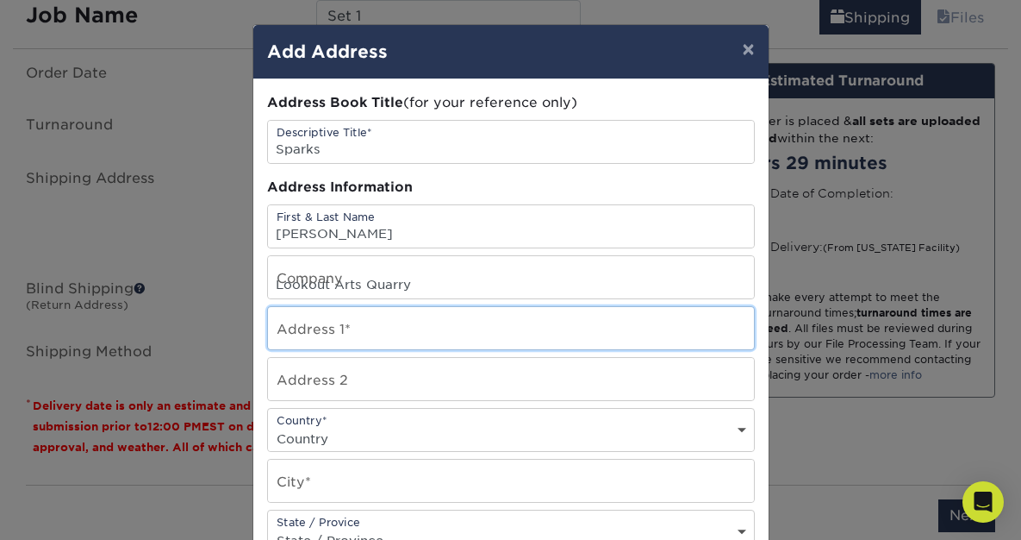
type input "246 OLD HIGHWAY 99 N"
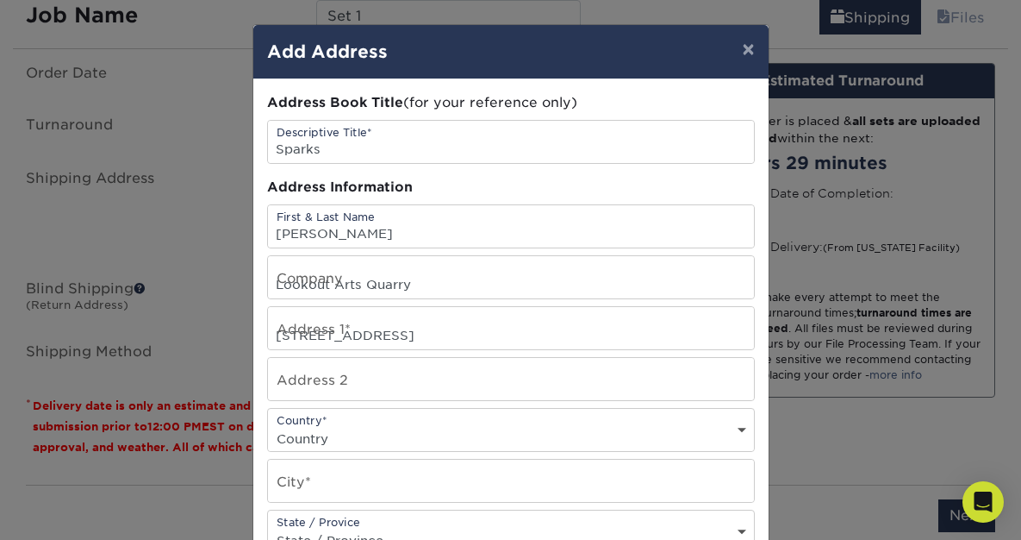
select select "US"
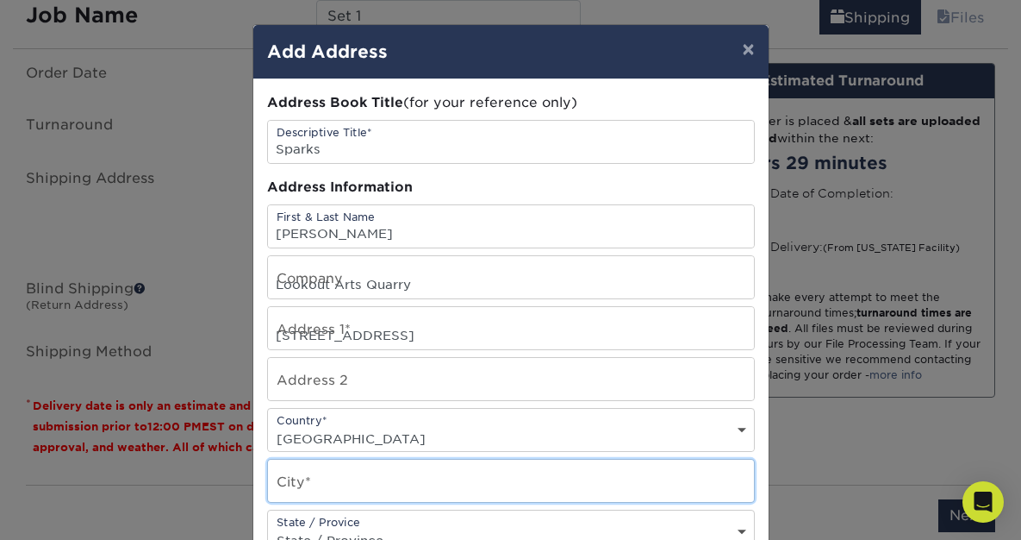
type input "BELLINGHAM"
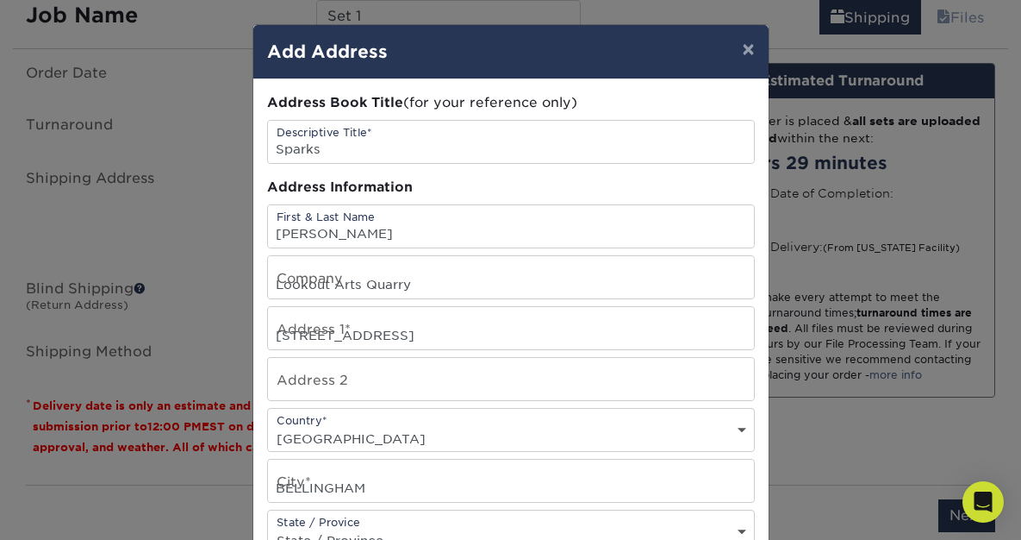
select select "WA"
type input "98229"
type input "3609419516"
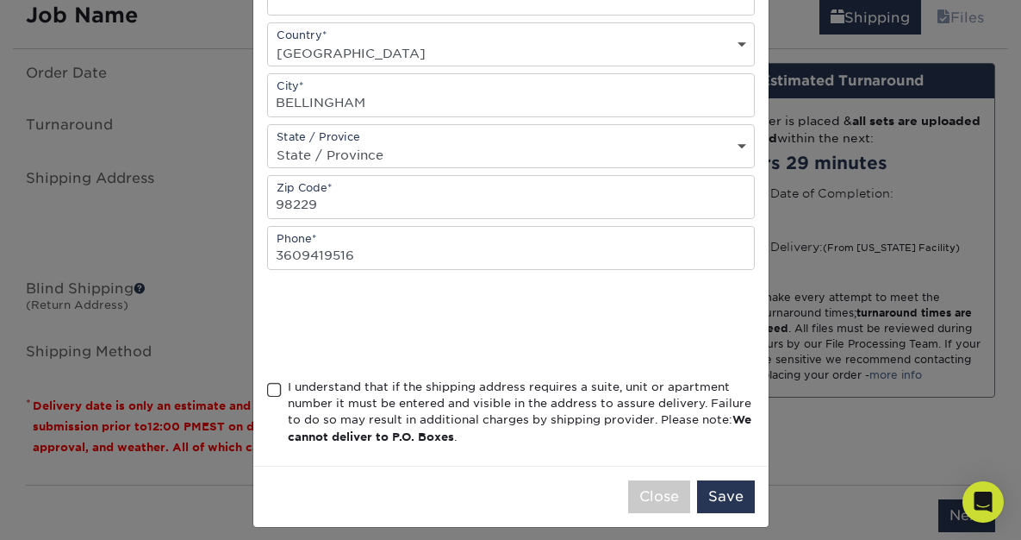
scroll to position [397, 0]
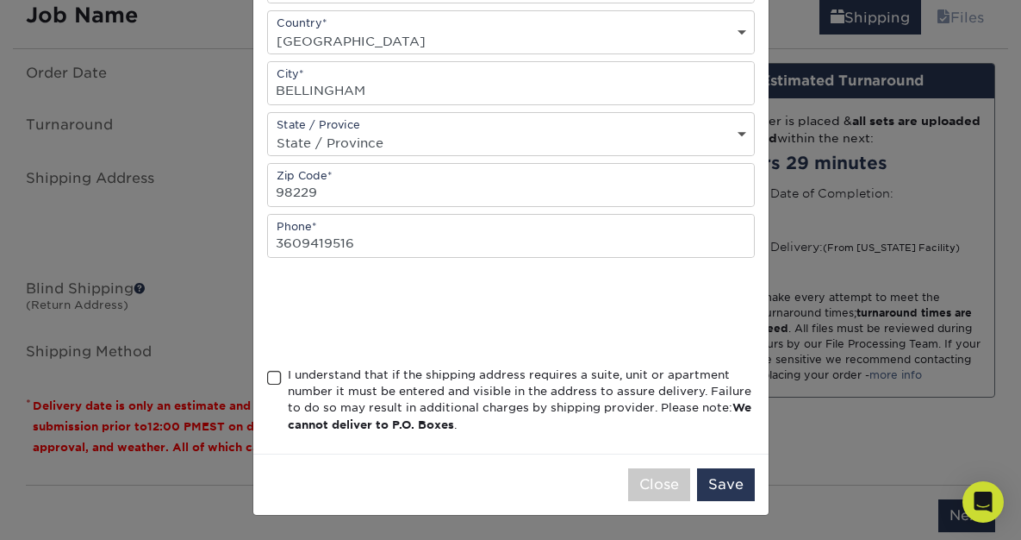
click at [271, 375] on span at bounding box center [274, 378] width 15 height 16
click at [0, 0] on input "I understand that if the shipping address requires a suite, unit or apartment n…" at bounding box center [0, 0] width 0 height 0
click at [736, 481] on button "Save" at bounding box center [726, 484] width 58 height 33
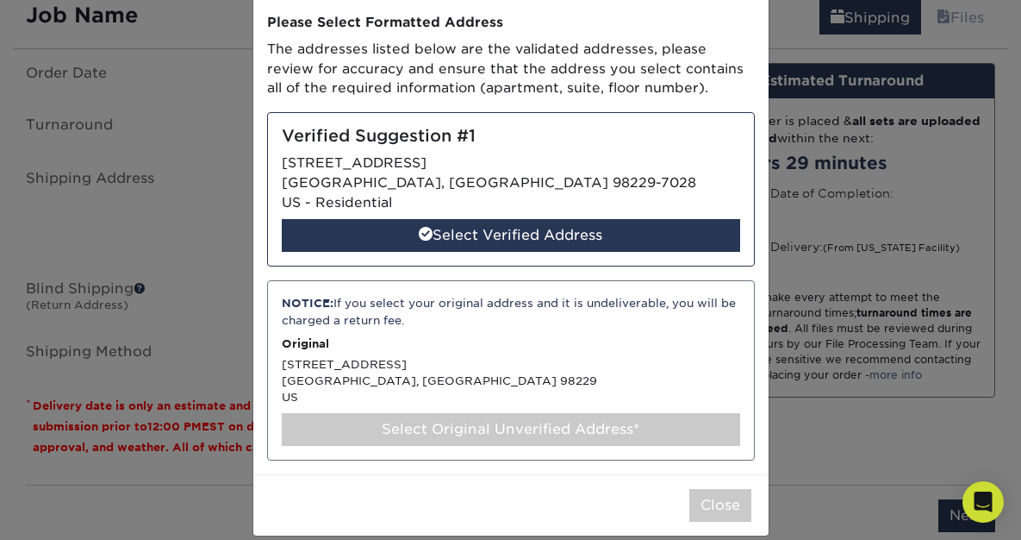
scroll to position [100, 0]
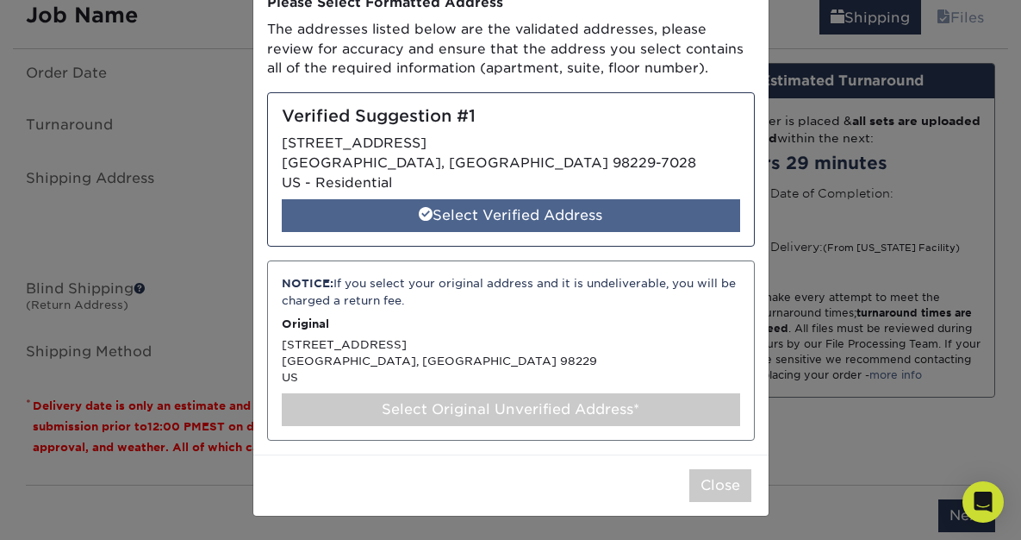
click at [513, 210] on div "Select Verified Address" at bounding box center [511, 215] width 459 height 33
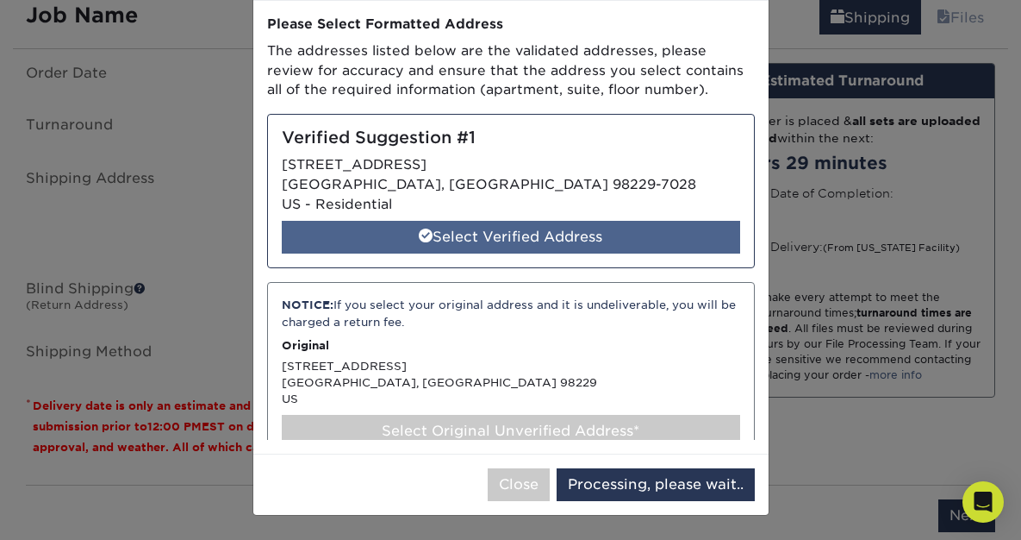
scroll to position [0, 0]
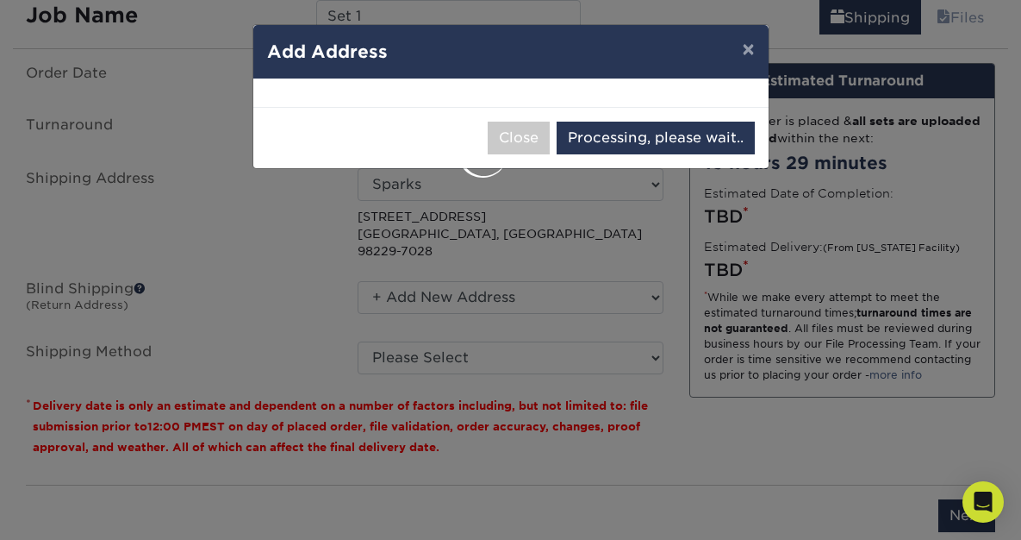
select select "285055"
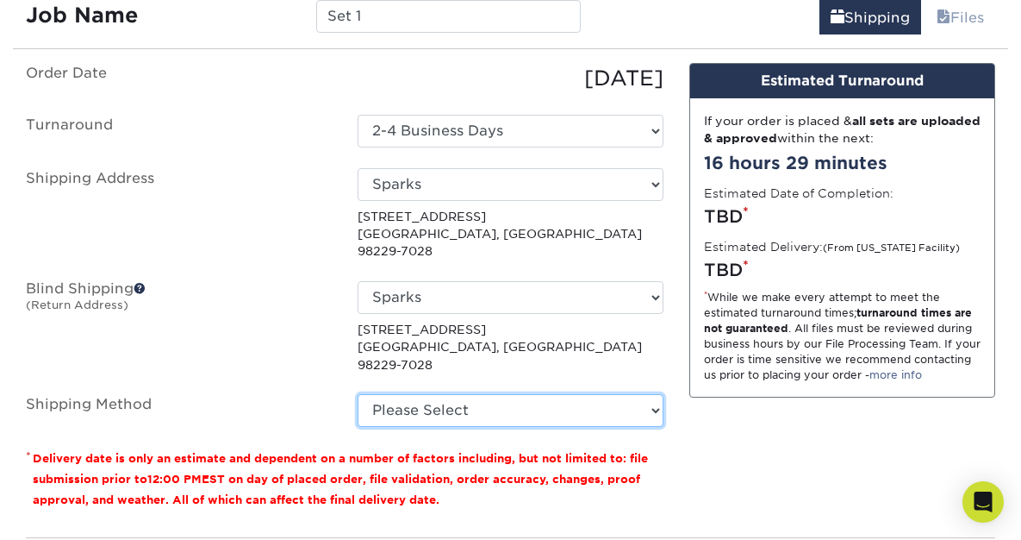
click at [575, 394] on select "Please Select Ground Shipping (+$37.64) 3 Day Shipping Service (+$53.32) 2 Day …" at bounding box center [511, 410] width 306 height 33
select select "03"
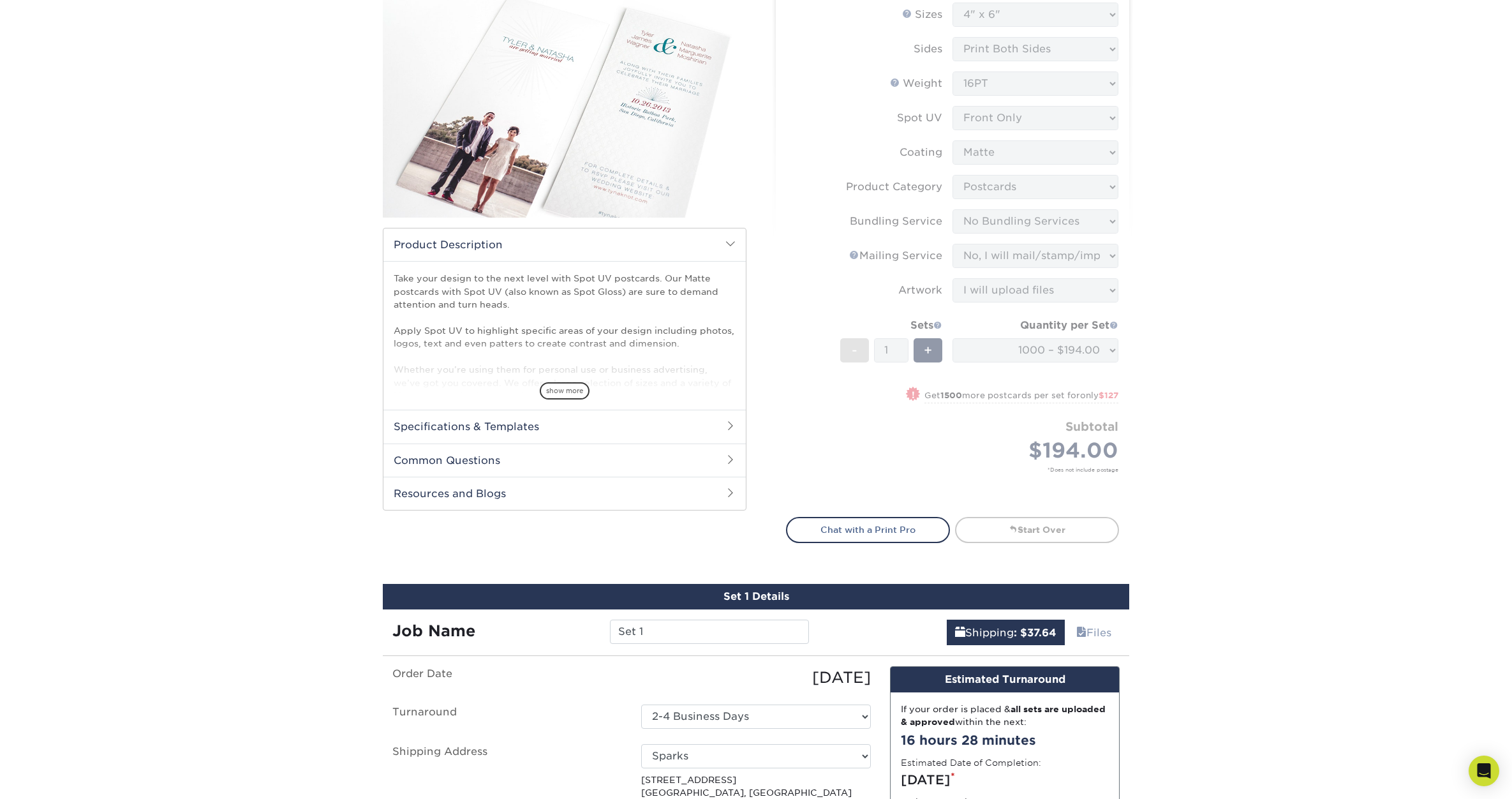
scroll to position [157, 0]
